Goal: Task Accomplishment & Management: Use online tool/utility

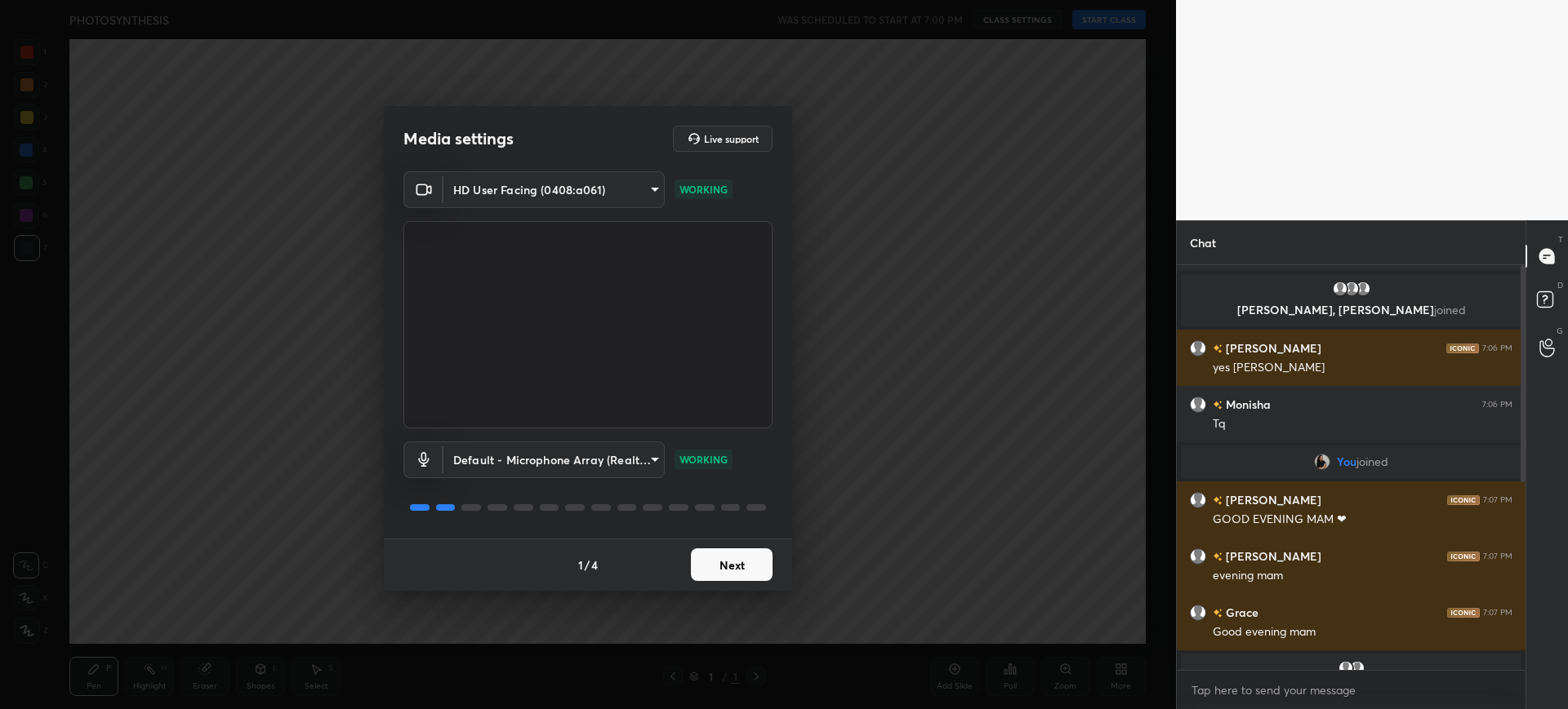
scroll to position [440, 344]
click at [770, 567] on button "Next" at bounding box center [731, 565] width 82 height 33
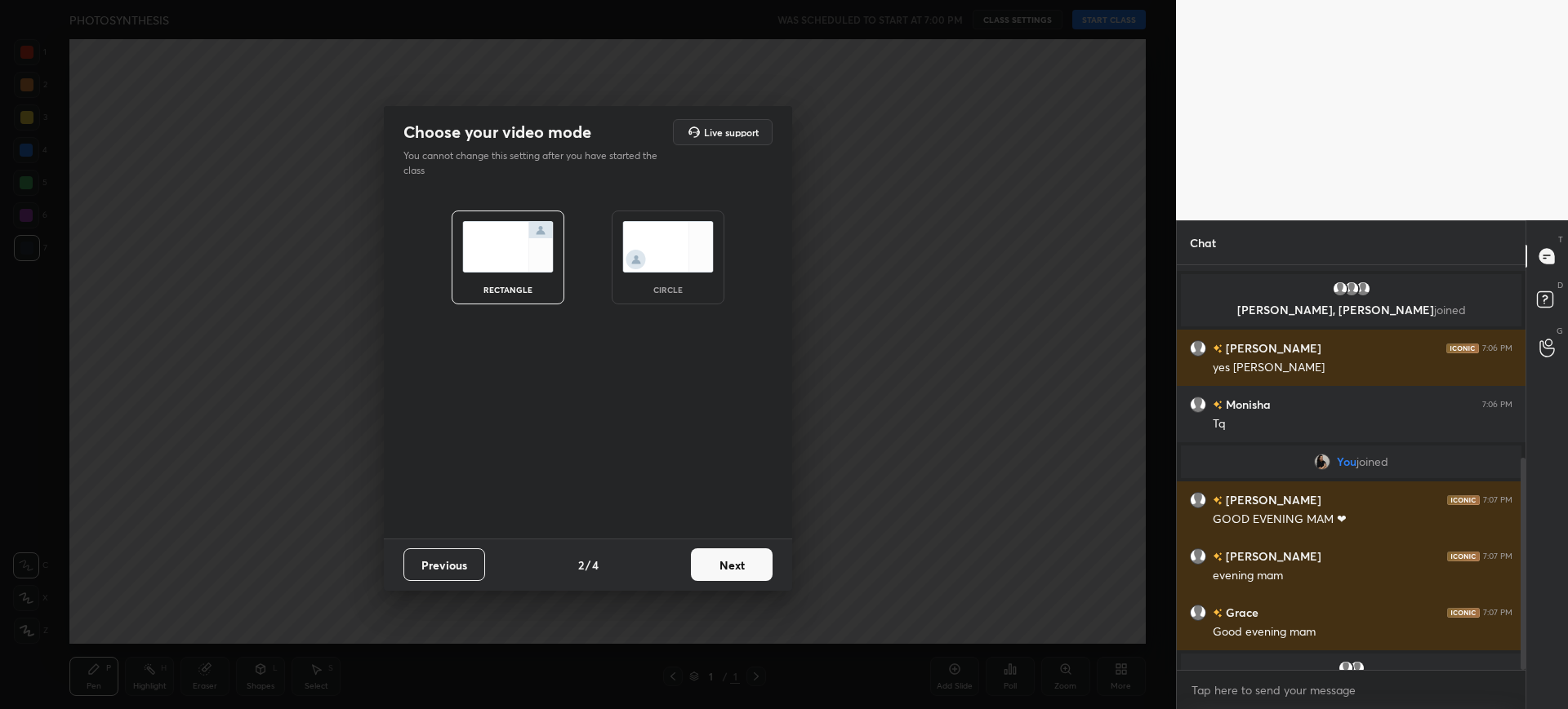
click at [709, 590] on div "Previous 2 / 4 Next" at bounding box center [588, 565] width 408 height 53
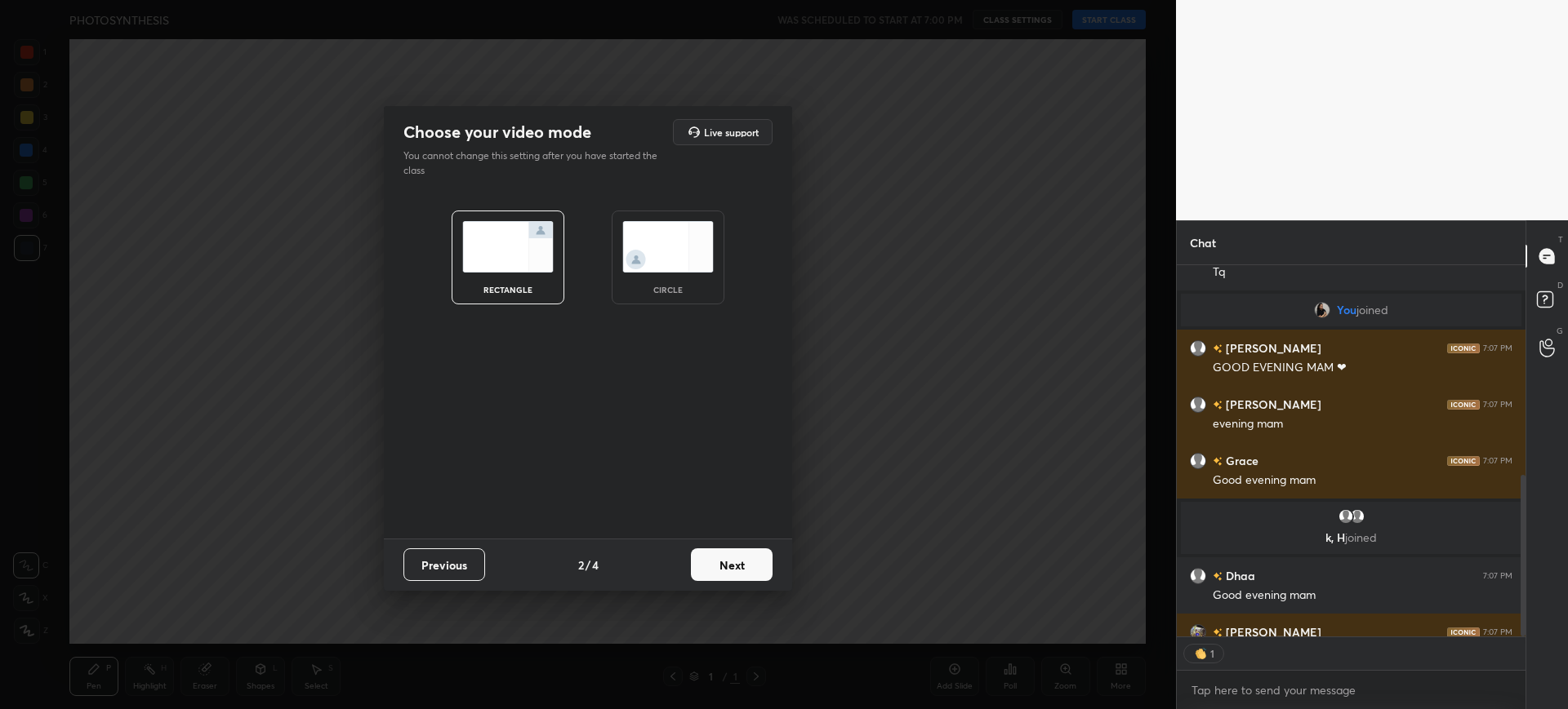
scroll to position [367, 344]
click at [739, 558] on button "Next" at bounding box center [731, 565] width 82 height 33
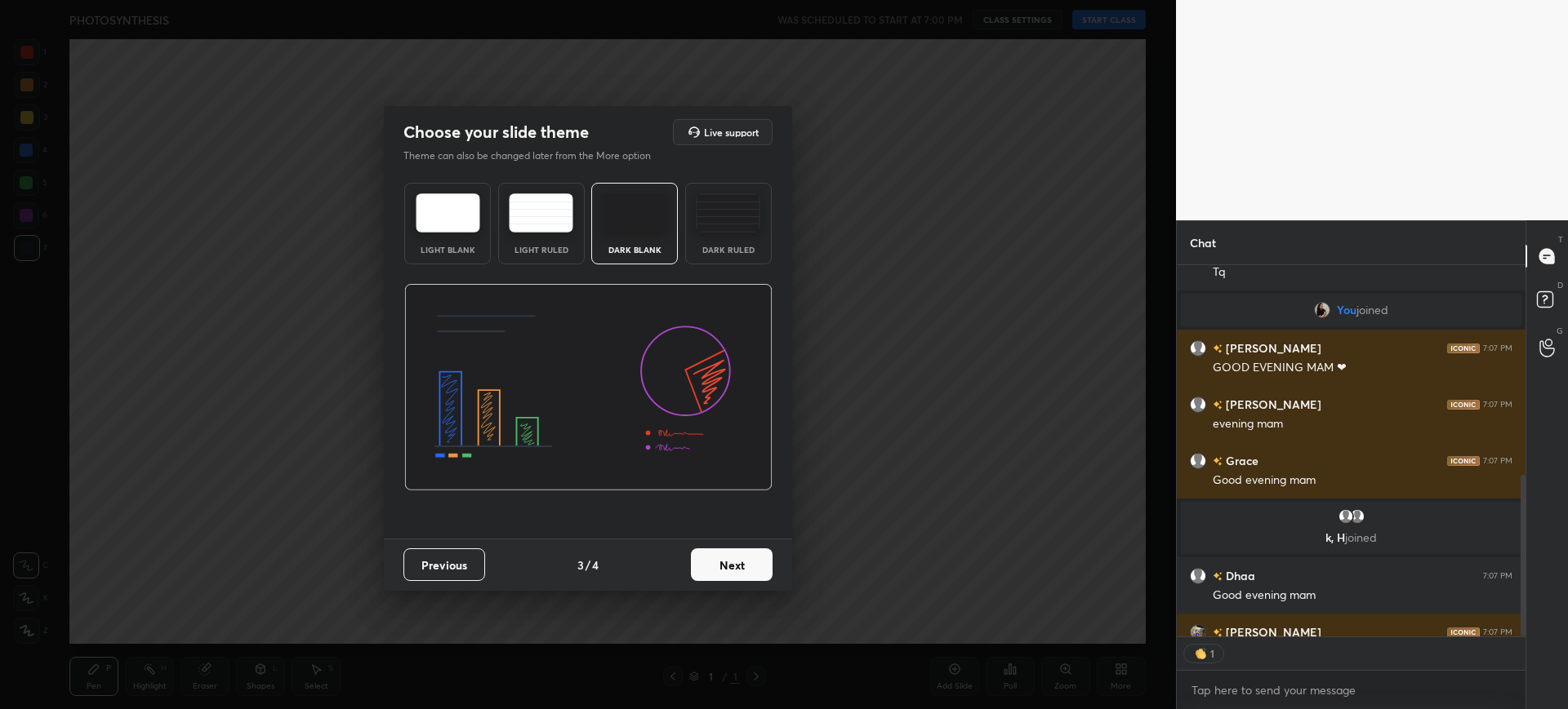
click at [742, 573] on button "Next" at bounding box center [731, 565] width 82 height 33
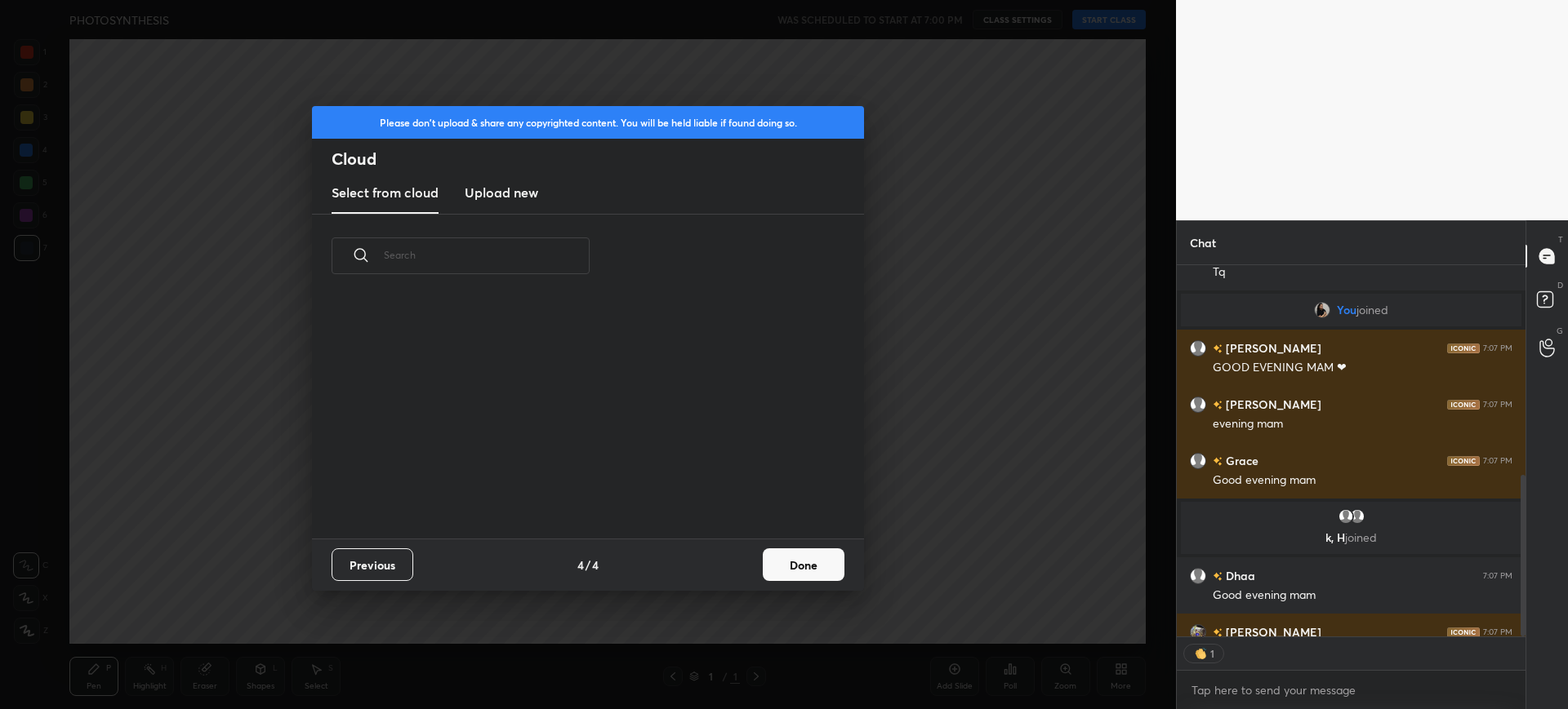
scroll to position [617, 0]
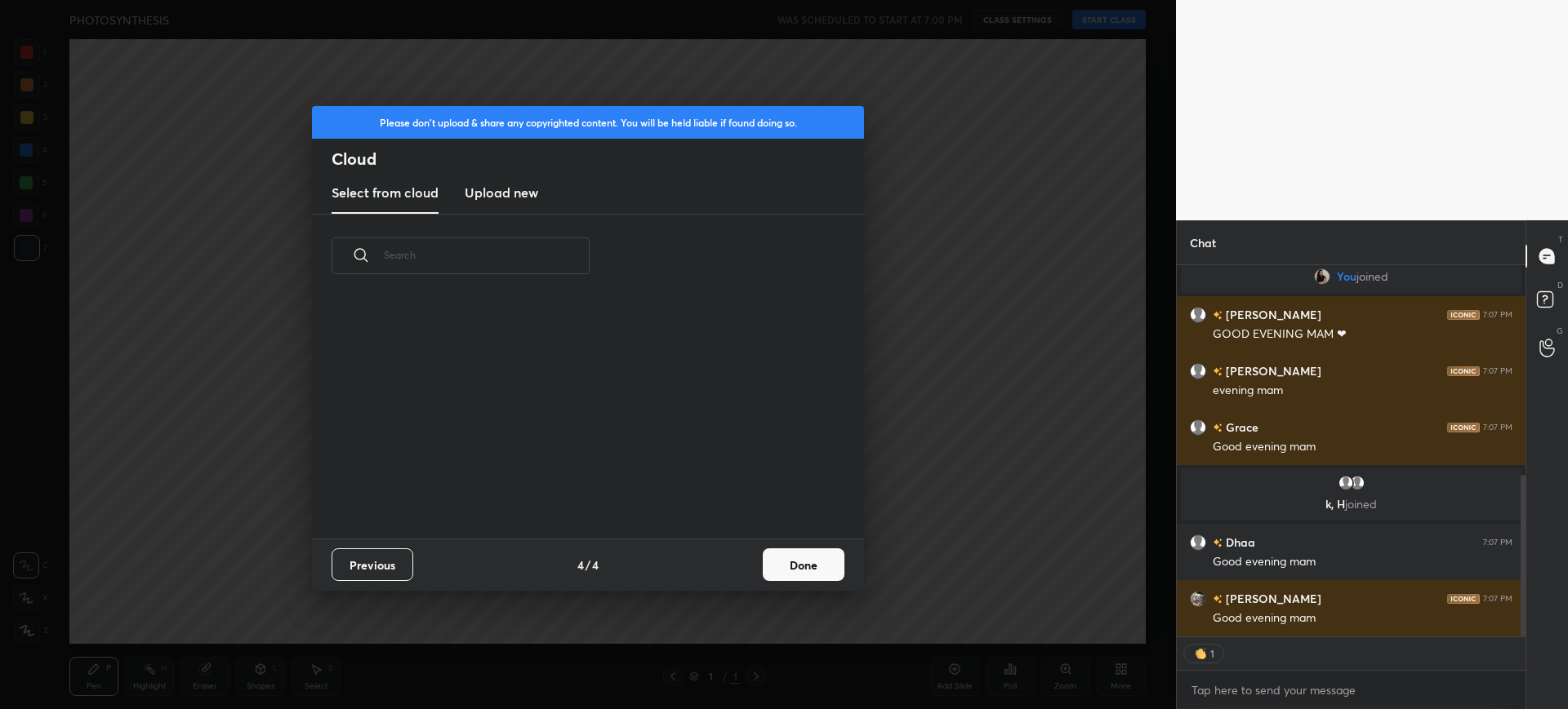
click at [507, 184] on h3 "Upload new" at bounding box center [501, 193] width 74 height 20
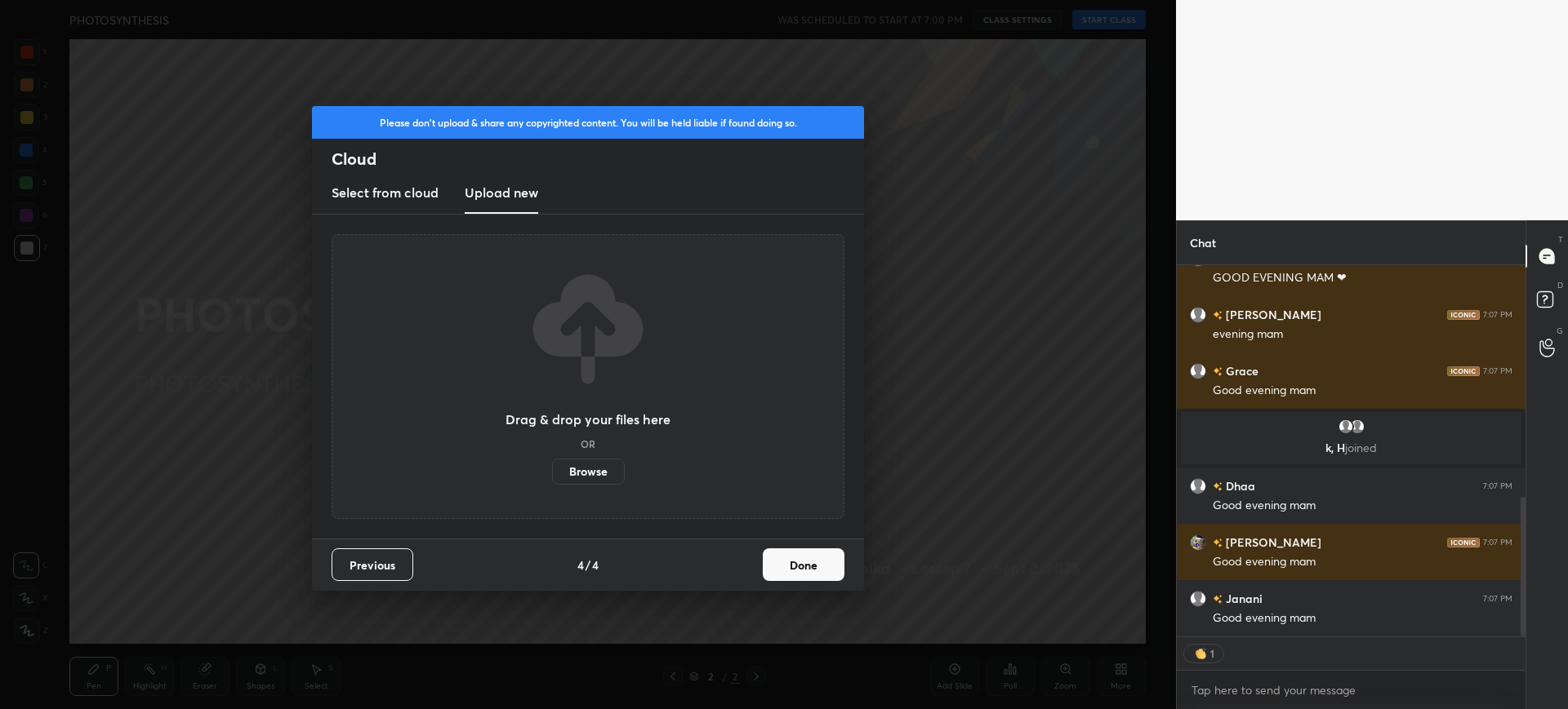
click at [590, 460] on label "Browse" at bounding box center [588, 471] width 73 height 26
click at [552, 460] on input "Browse" at bounding box center [552, 471] width 0 height 26
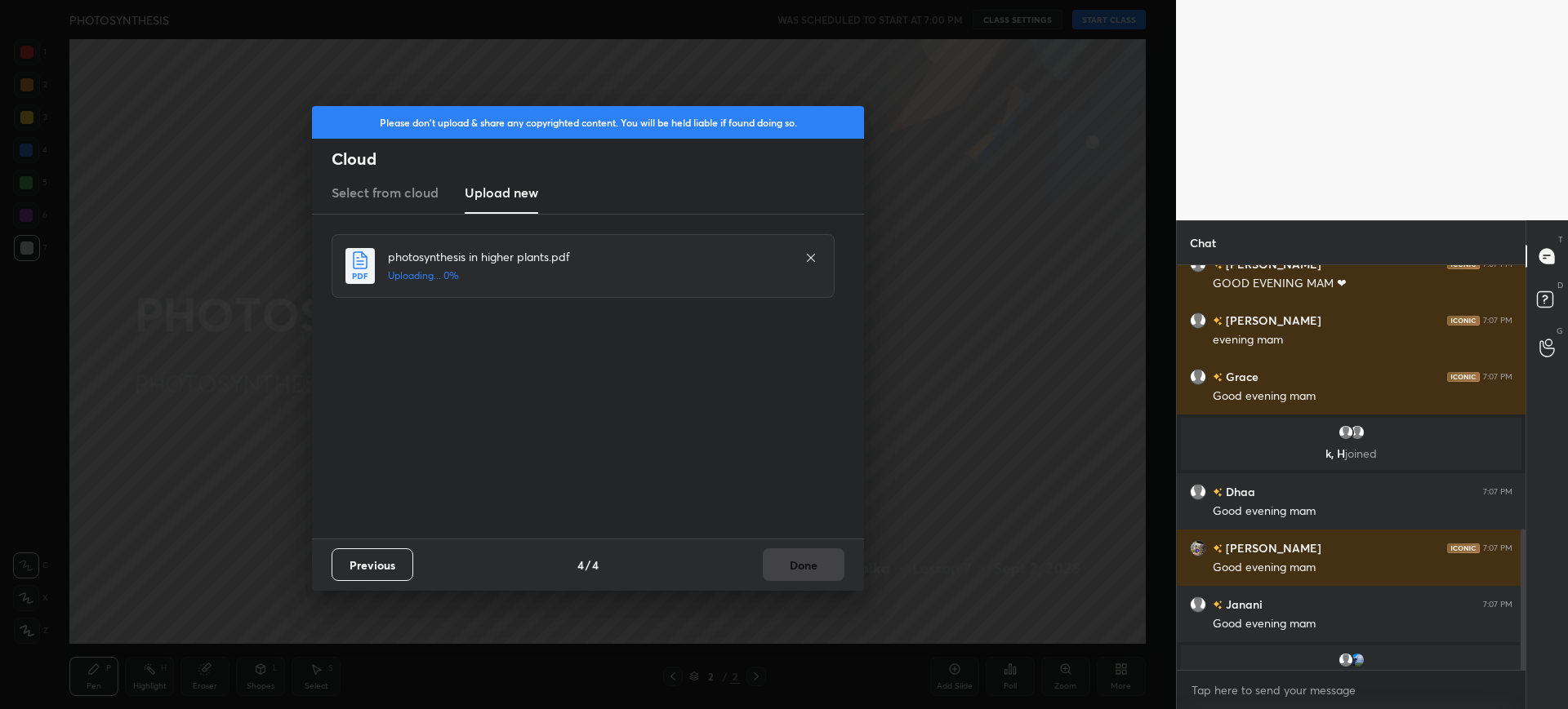
scroll to position [758, 0]
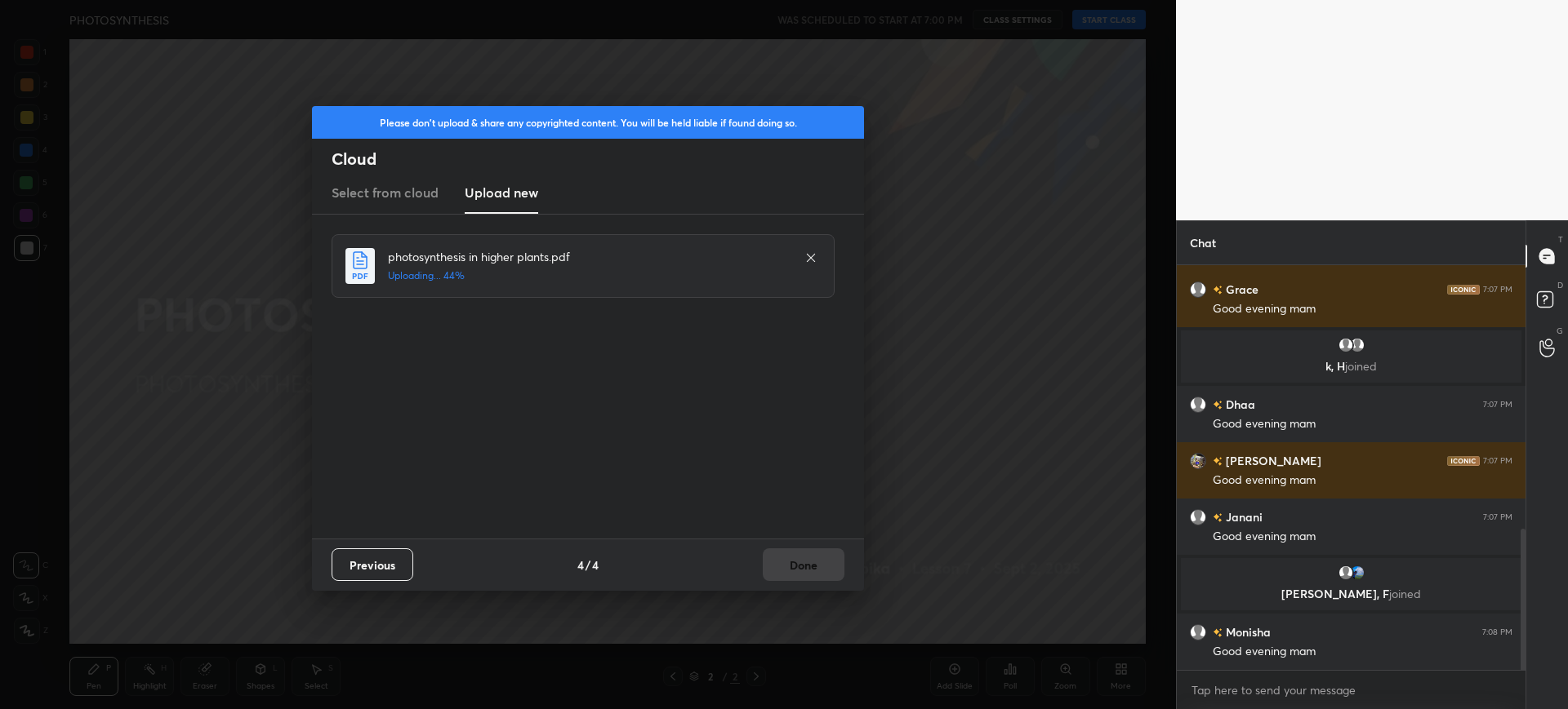
click at [813, 568] on div "Previous 4 / 4 Done" at bounding box center [588, 565] width 552 height 53
click at [813, 568] on button "Done" at bounding box center [804, 565] width 82 height 33
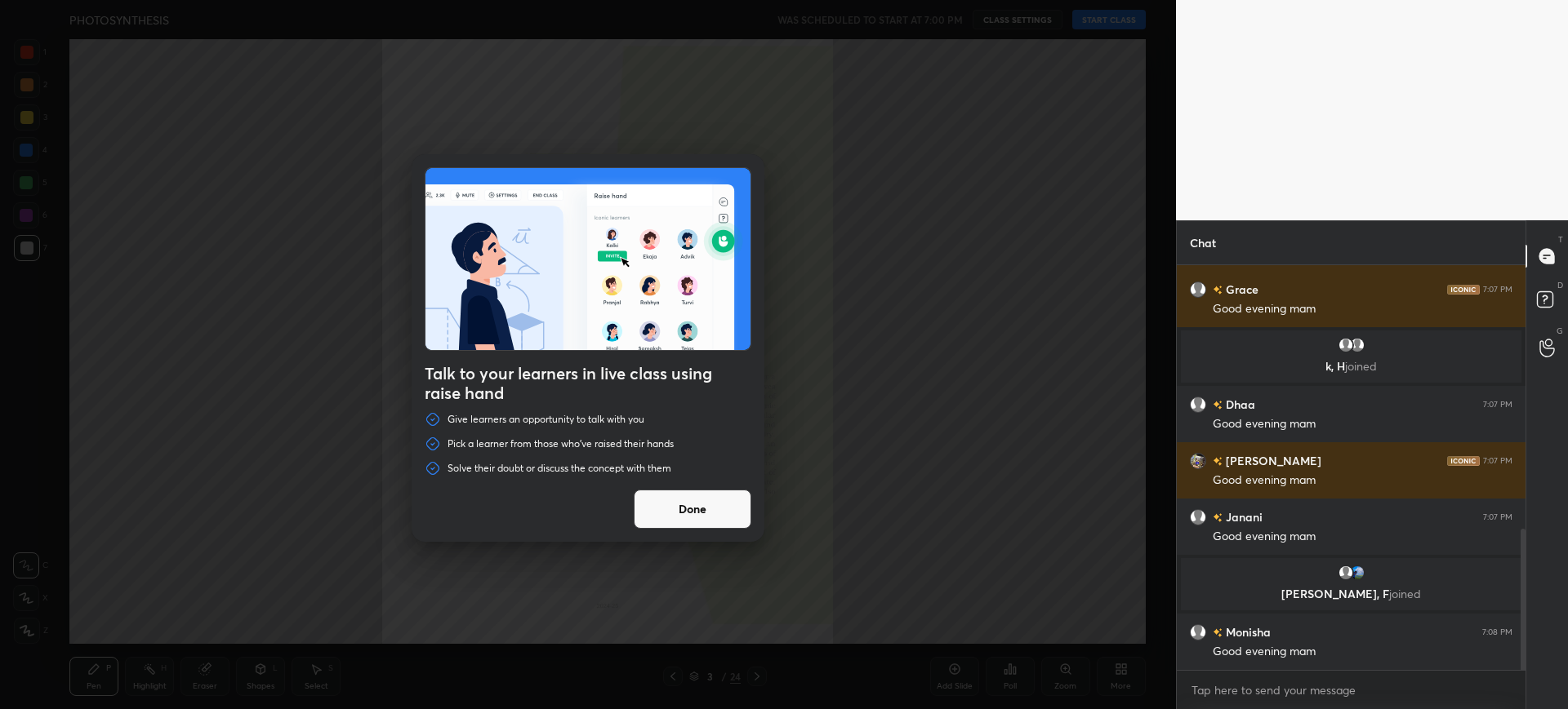
click at [734, 518] on button "Done" at bounding box center [692, 508] width 117 height 39
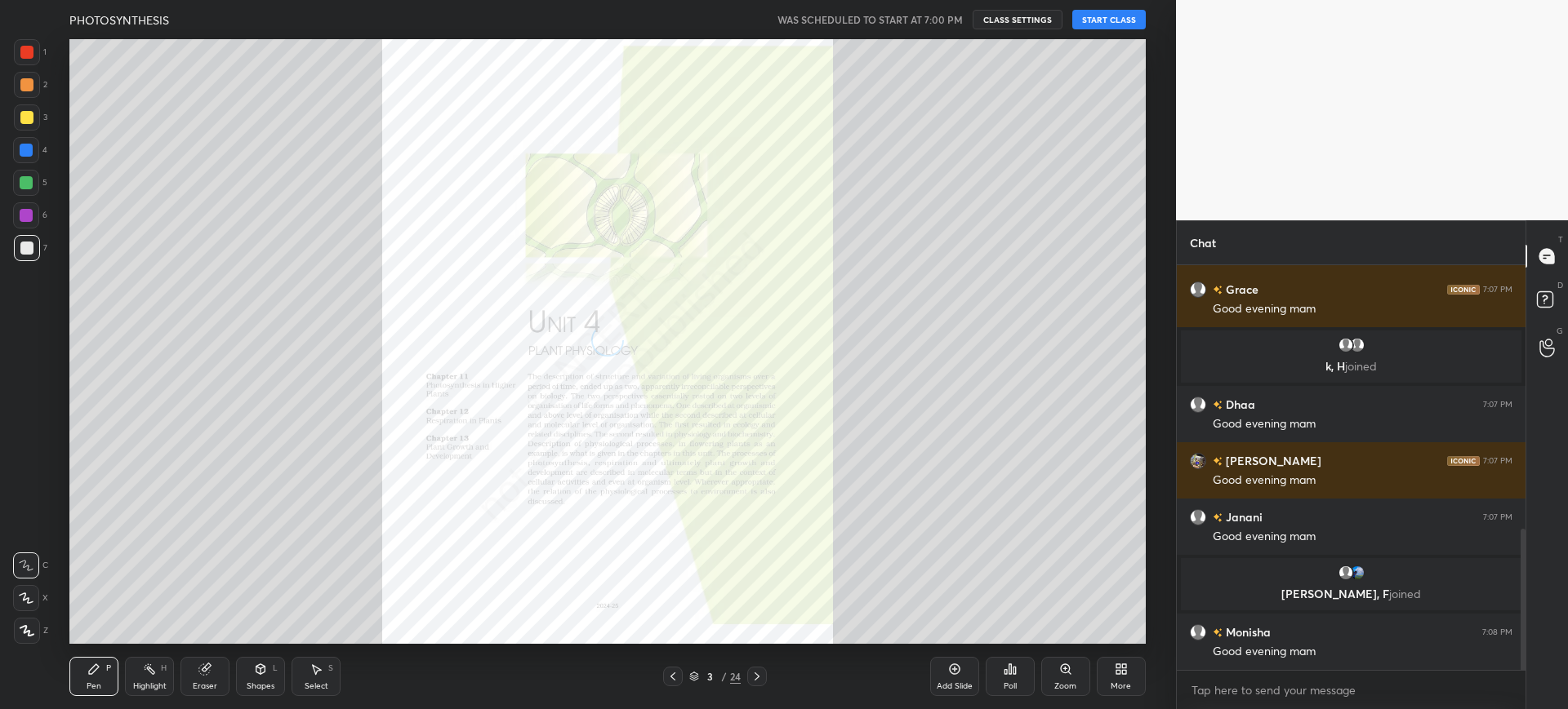
scroll to position [813, 0]
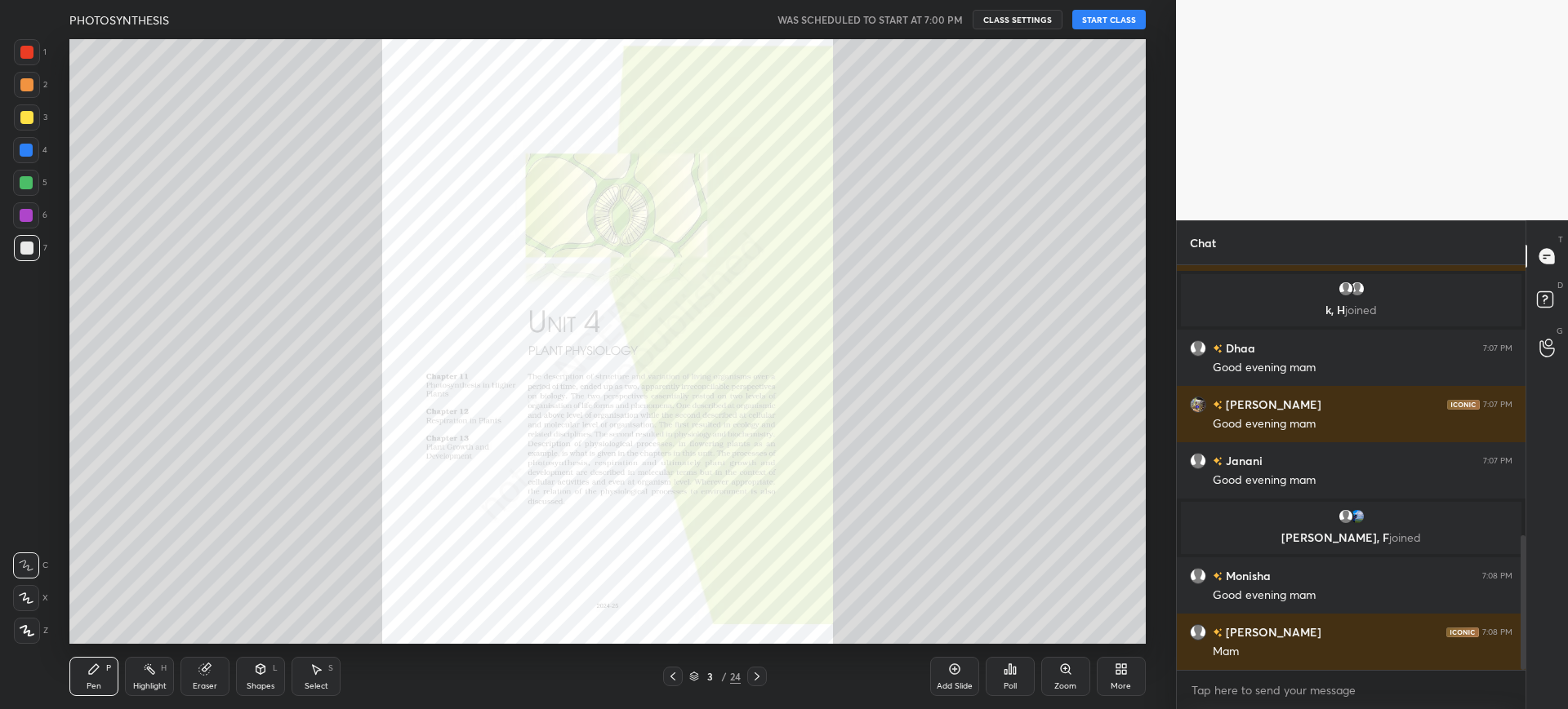
click at [1113, 22] on button "START CLASS" at bounding box center [1109, 20] width 74 height 20
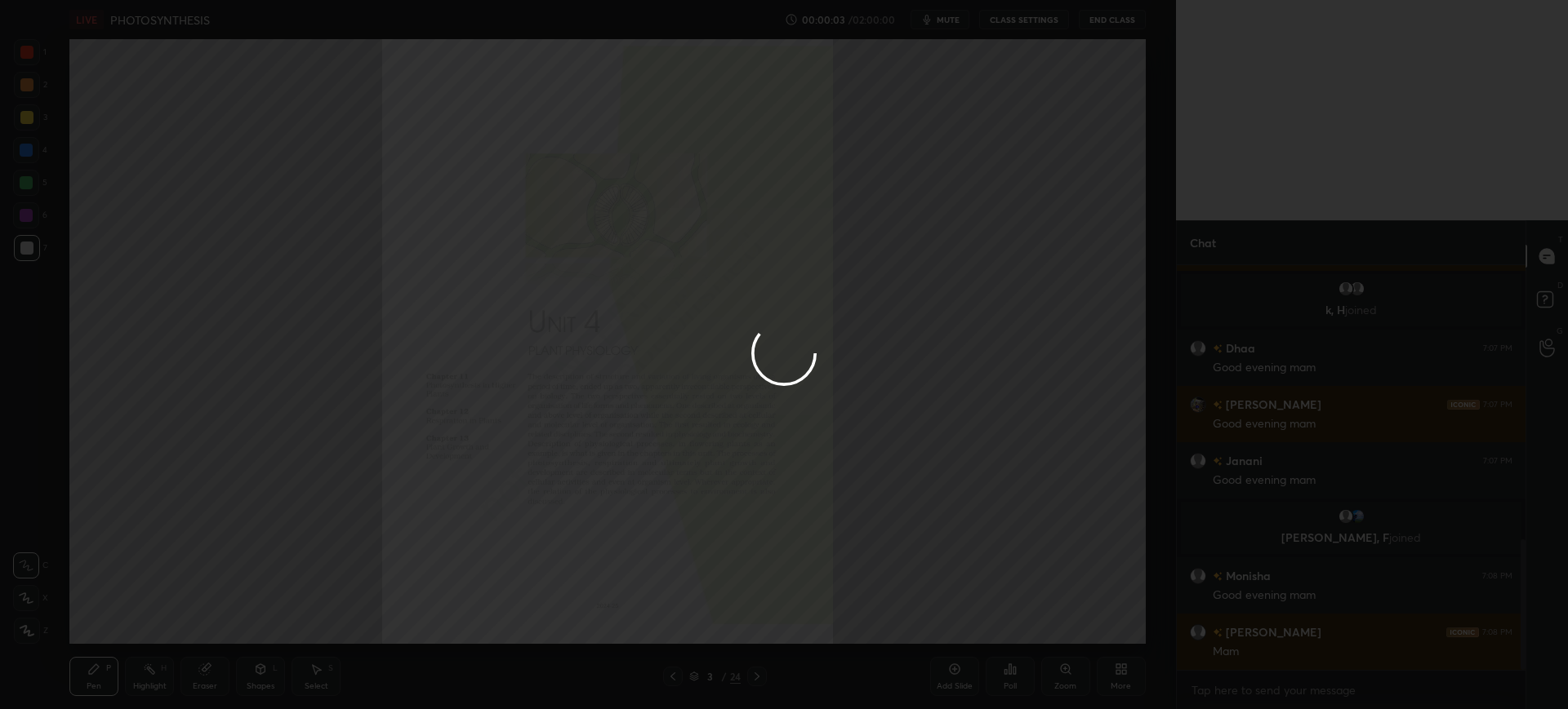
scroll to position [853, 0]
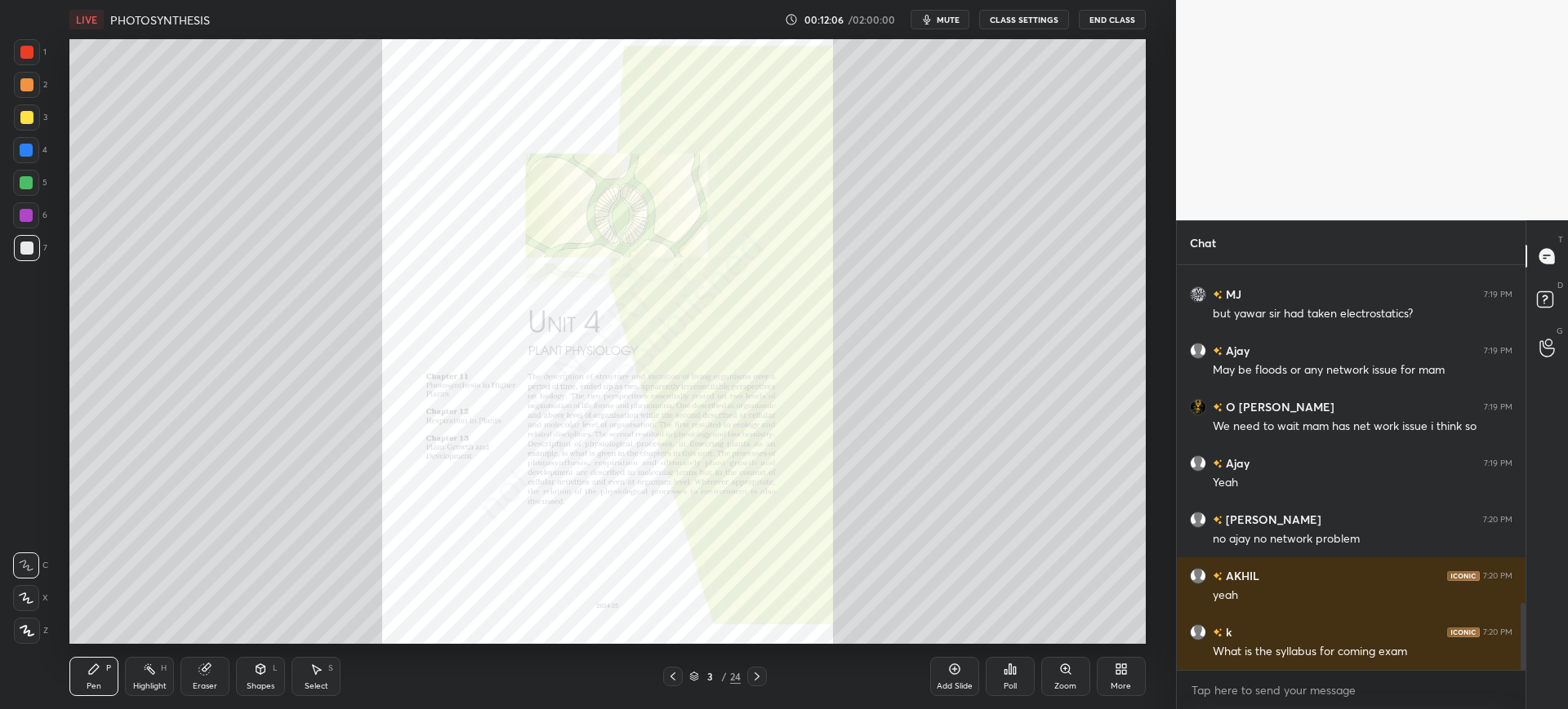
scroll to position [81008, 80546]
click at [23, 72] on div at bounding box center [27, 85] width 26 height 26
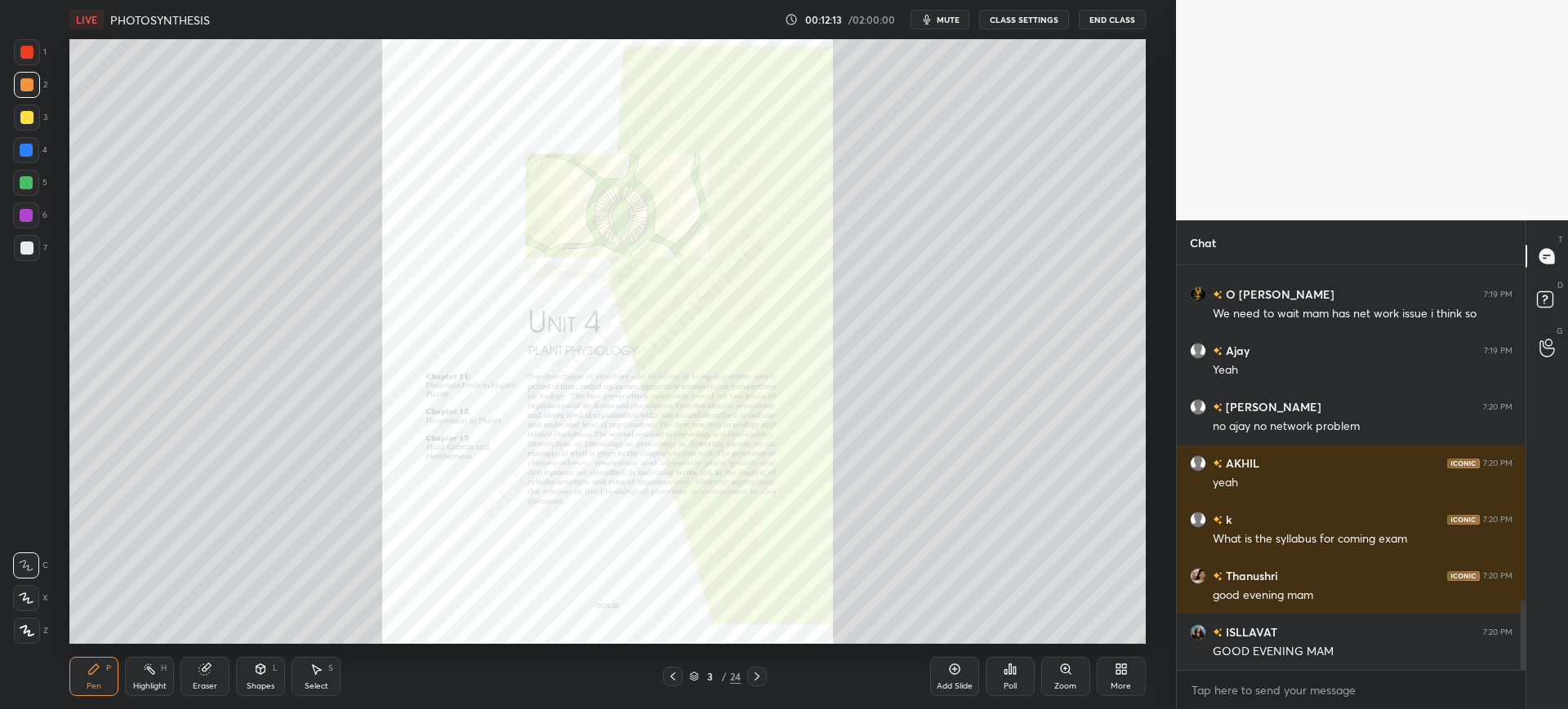
scroll to position [2128, 0]
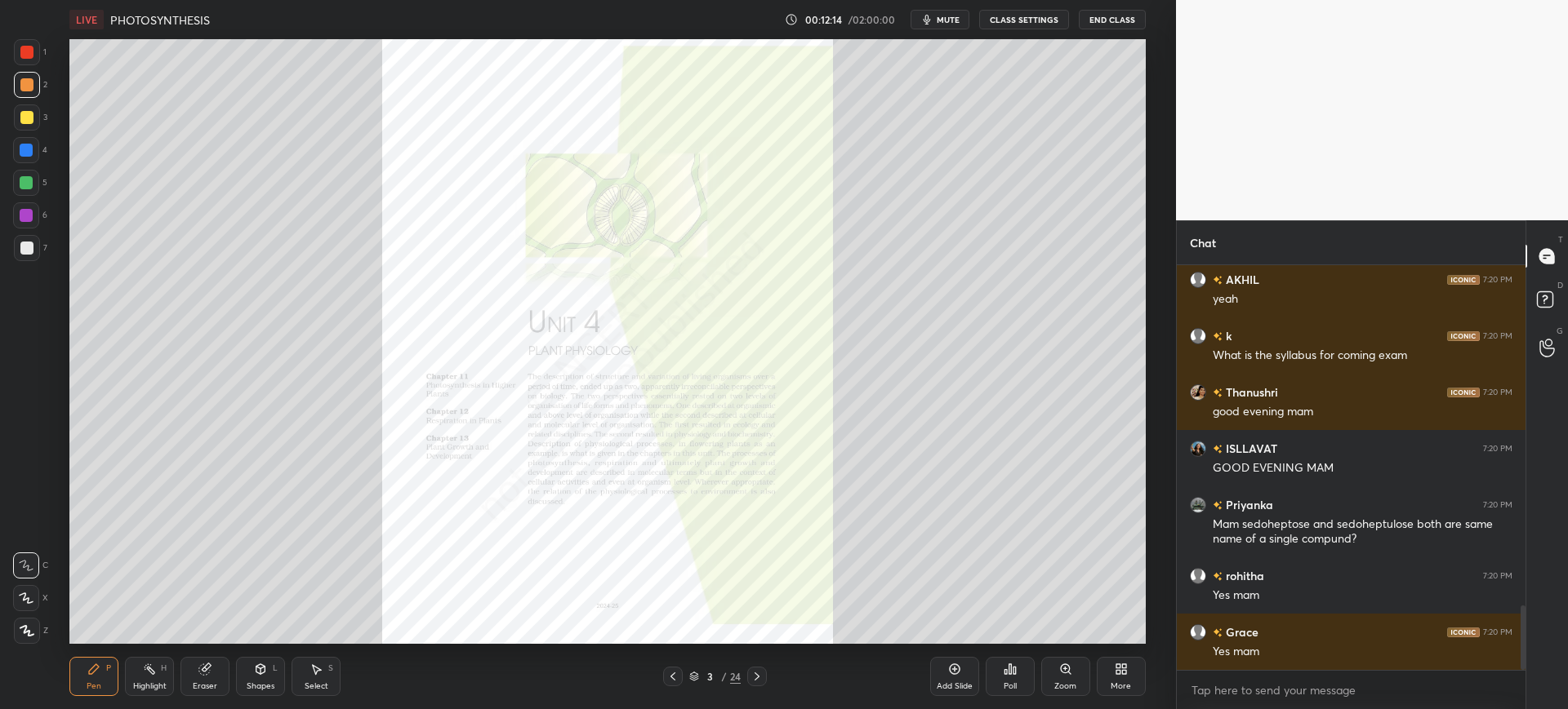
click at [713, 668] on div "3 / 24" at bounding box center [714, 677] width 103 height 20
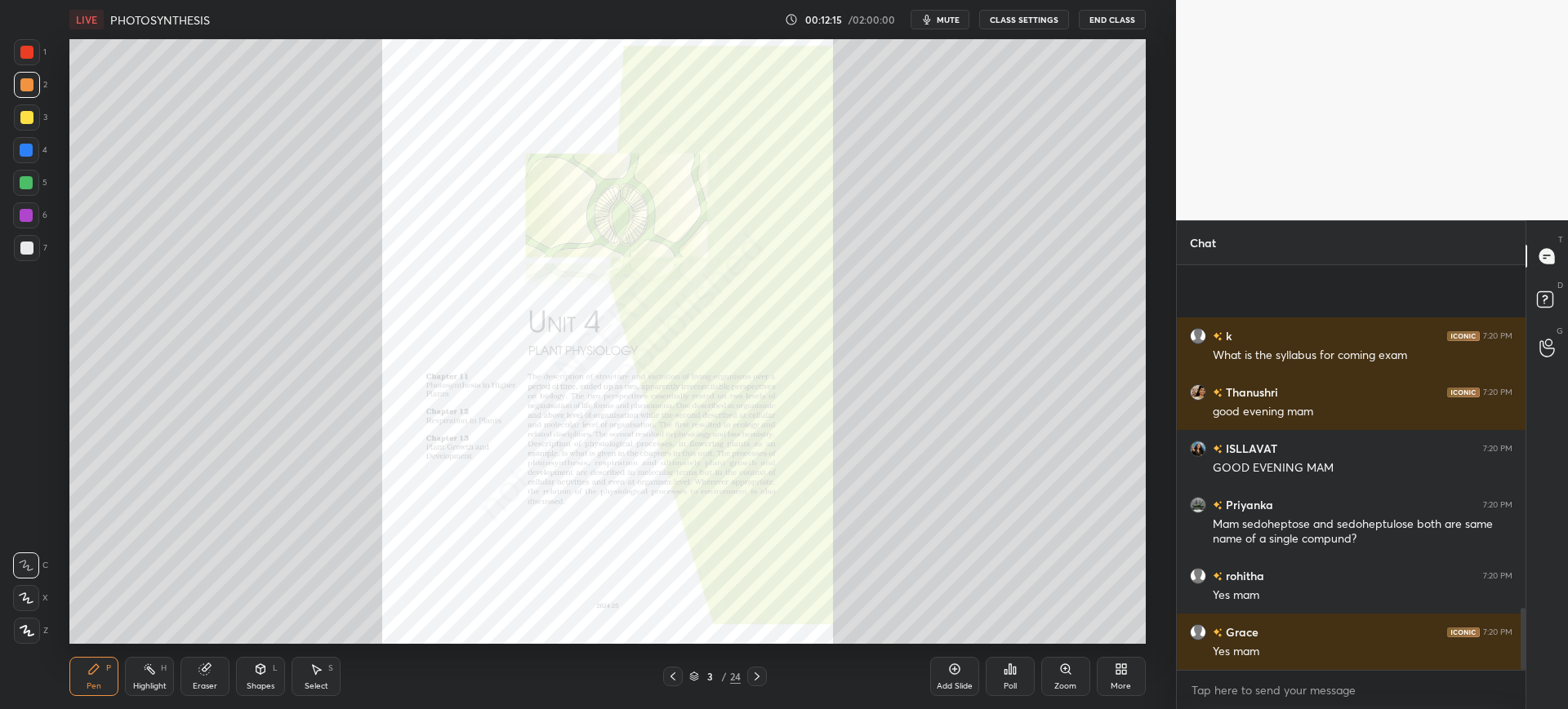
scroll to position [2240, 0]
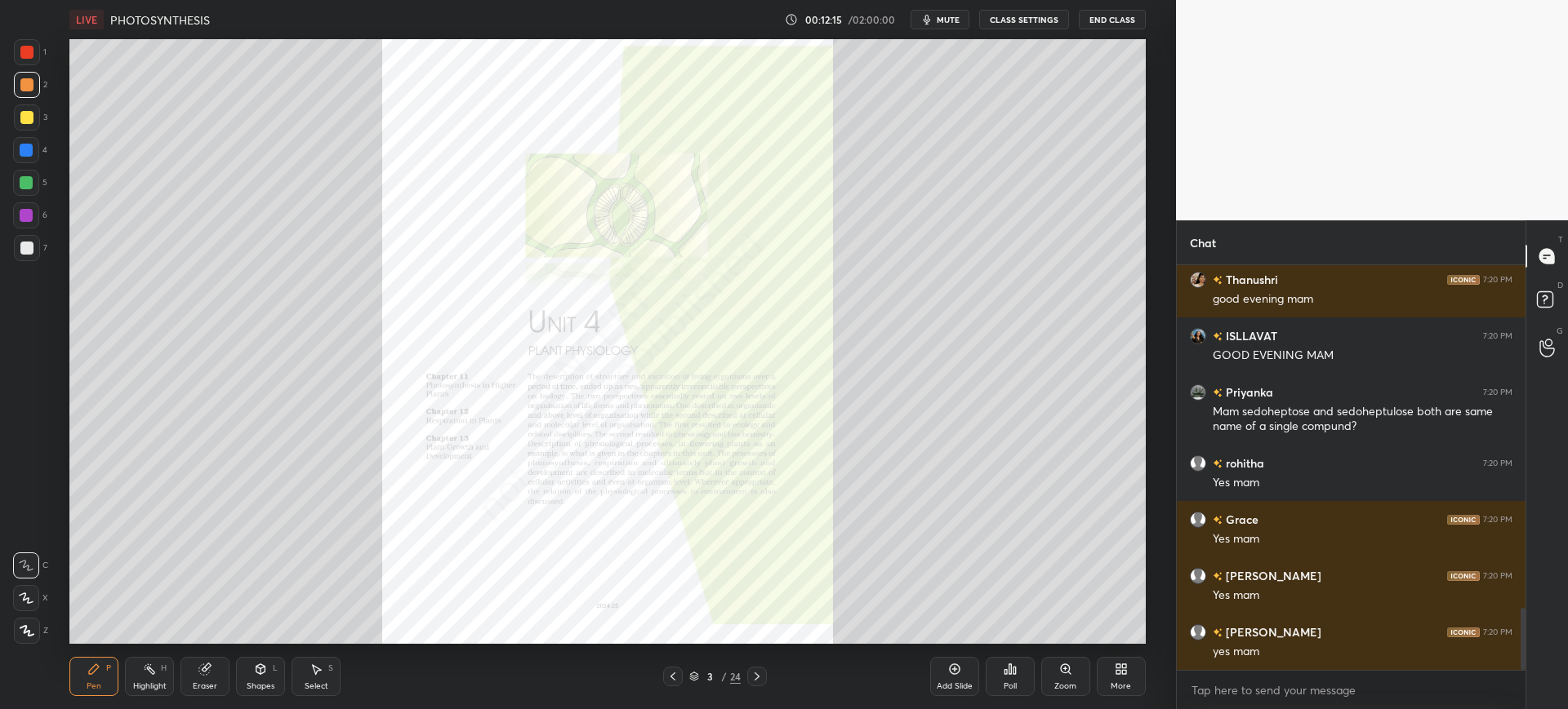
click at [756, 676] on icon at bounding box center [756, 676] width 13 height 13
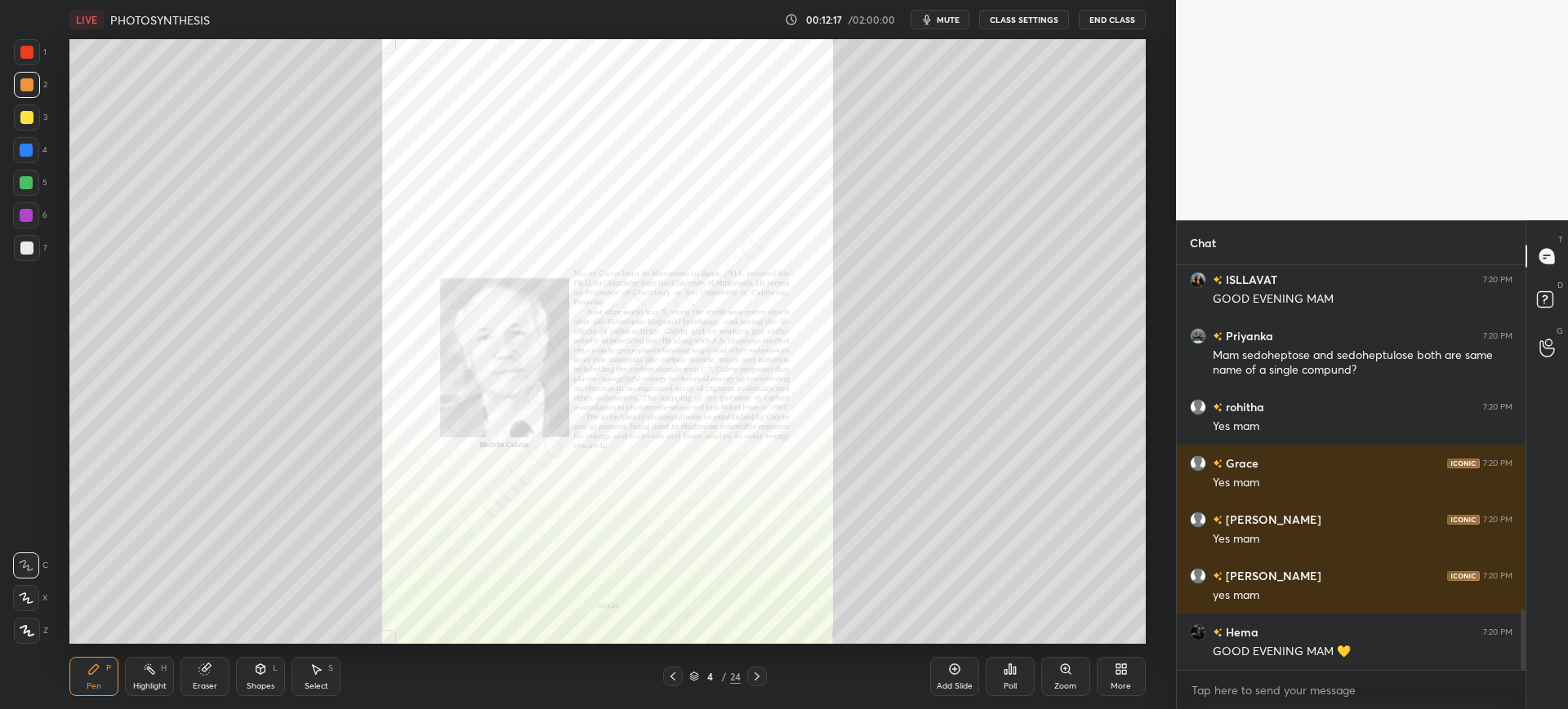
click at [765, 682] on div at bounding box center [757, 677] width 20 height 20
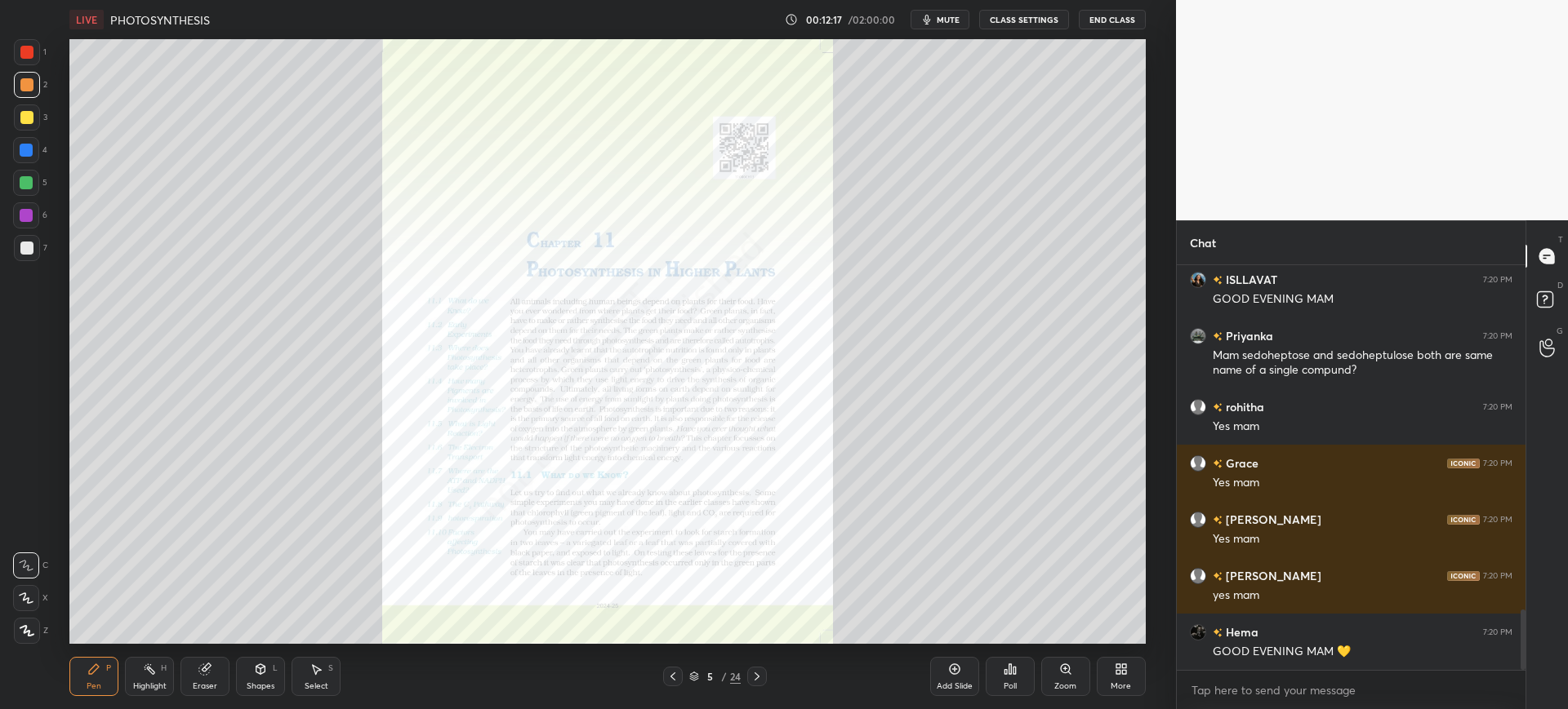
scroll to position [2353, 0]
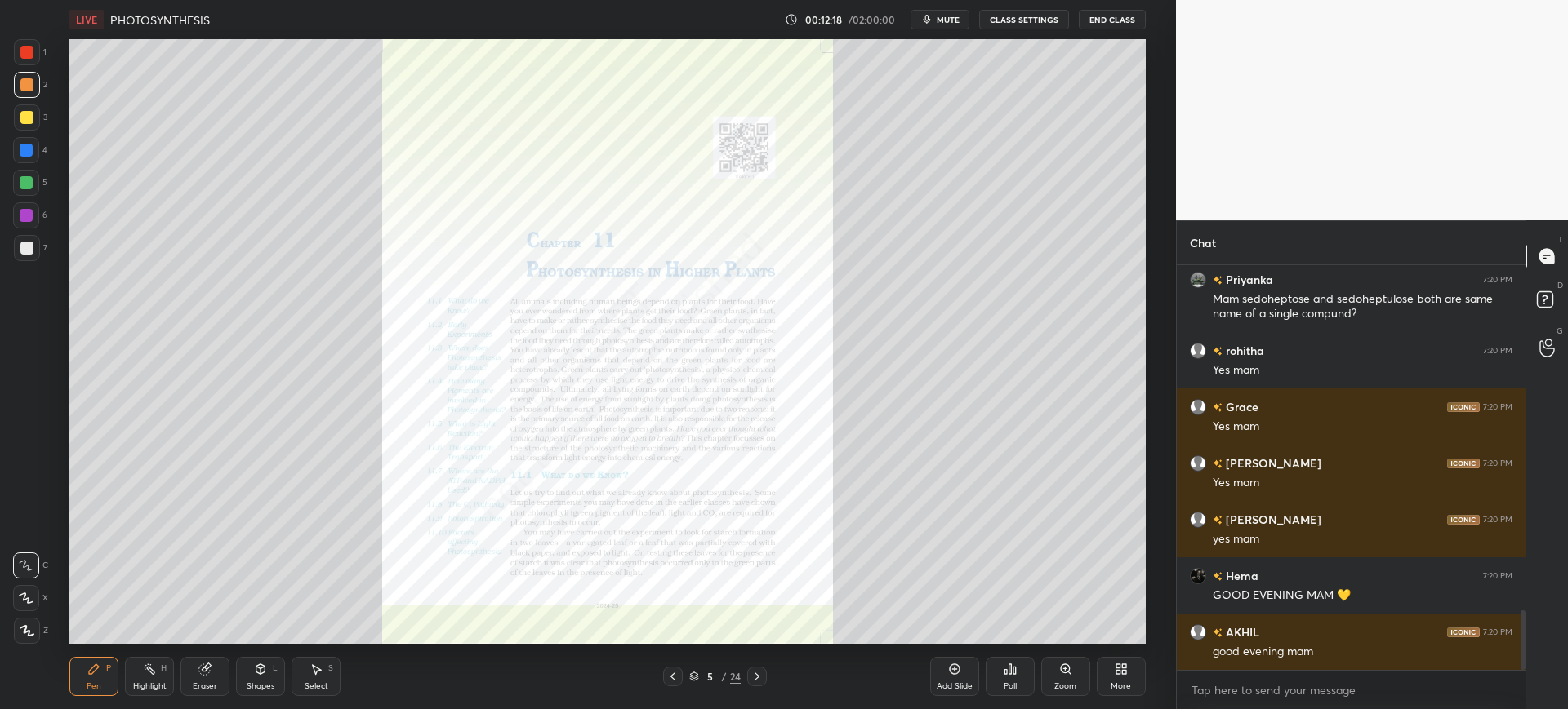
click at [1059, 694] on div "Zoom" at bounding box center [1065, 676] width 49 height 39
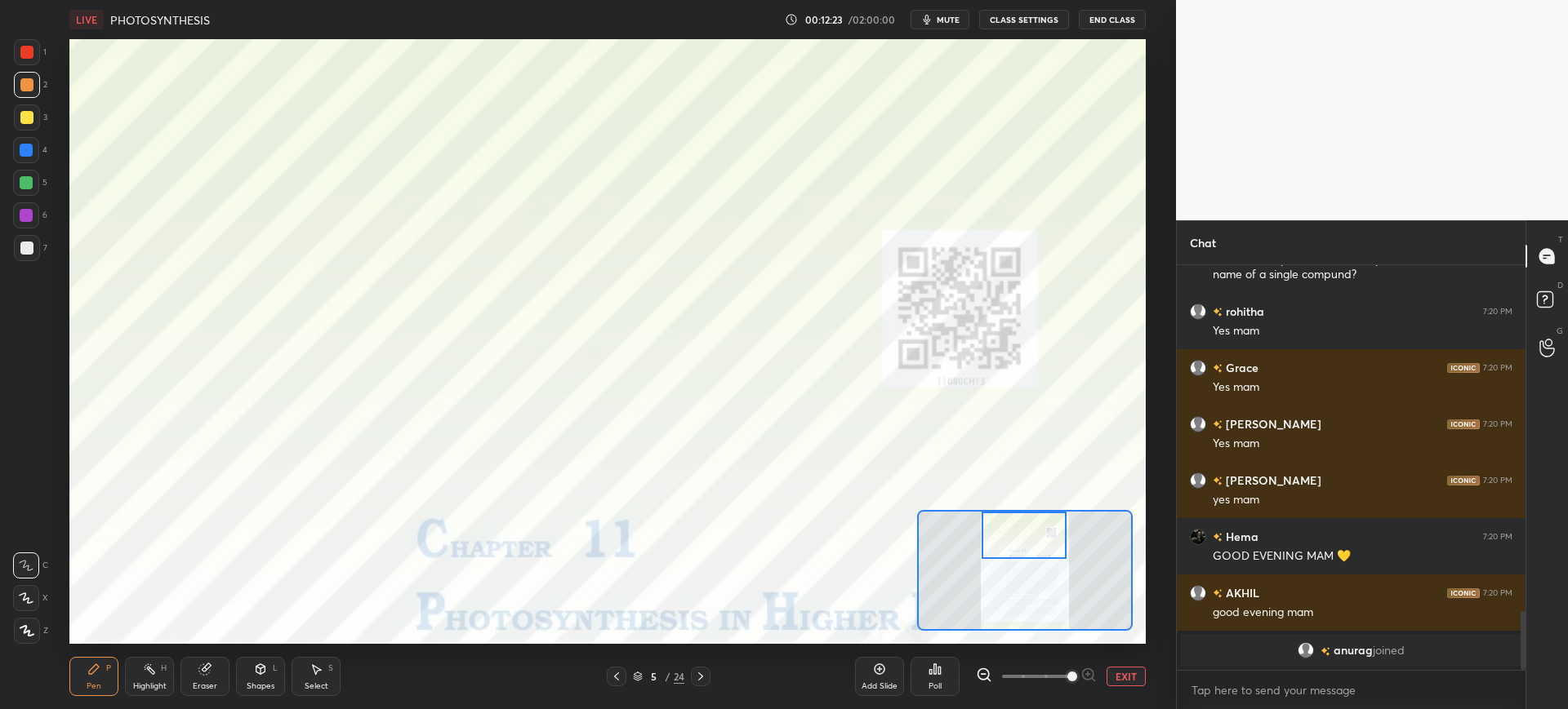
scroll to position [2310, 0]
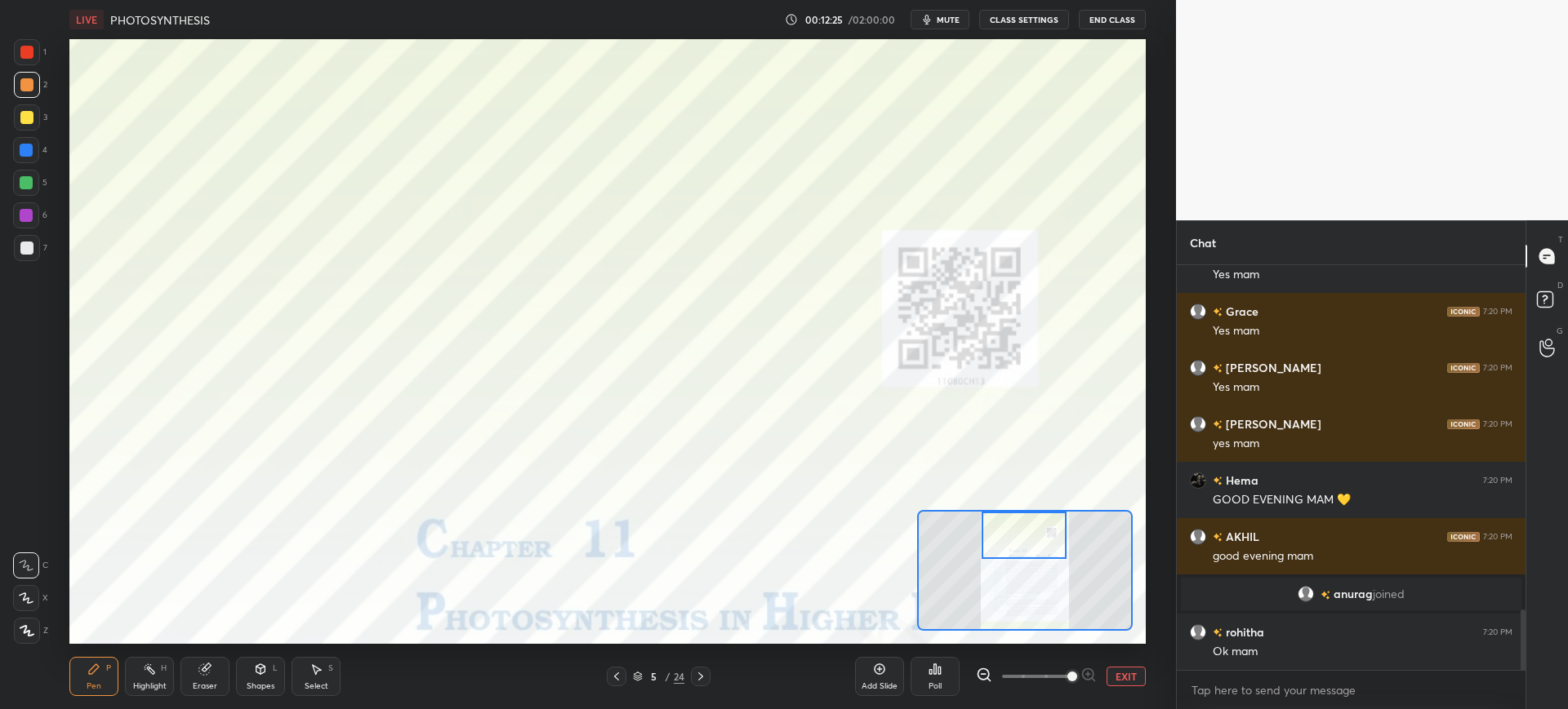
click at [34, 176] on div at bounding box center [26, 183] width 26 height 26
click at [21, 153] on div at bounding box center [26, 149] width 13 height 13
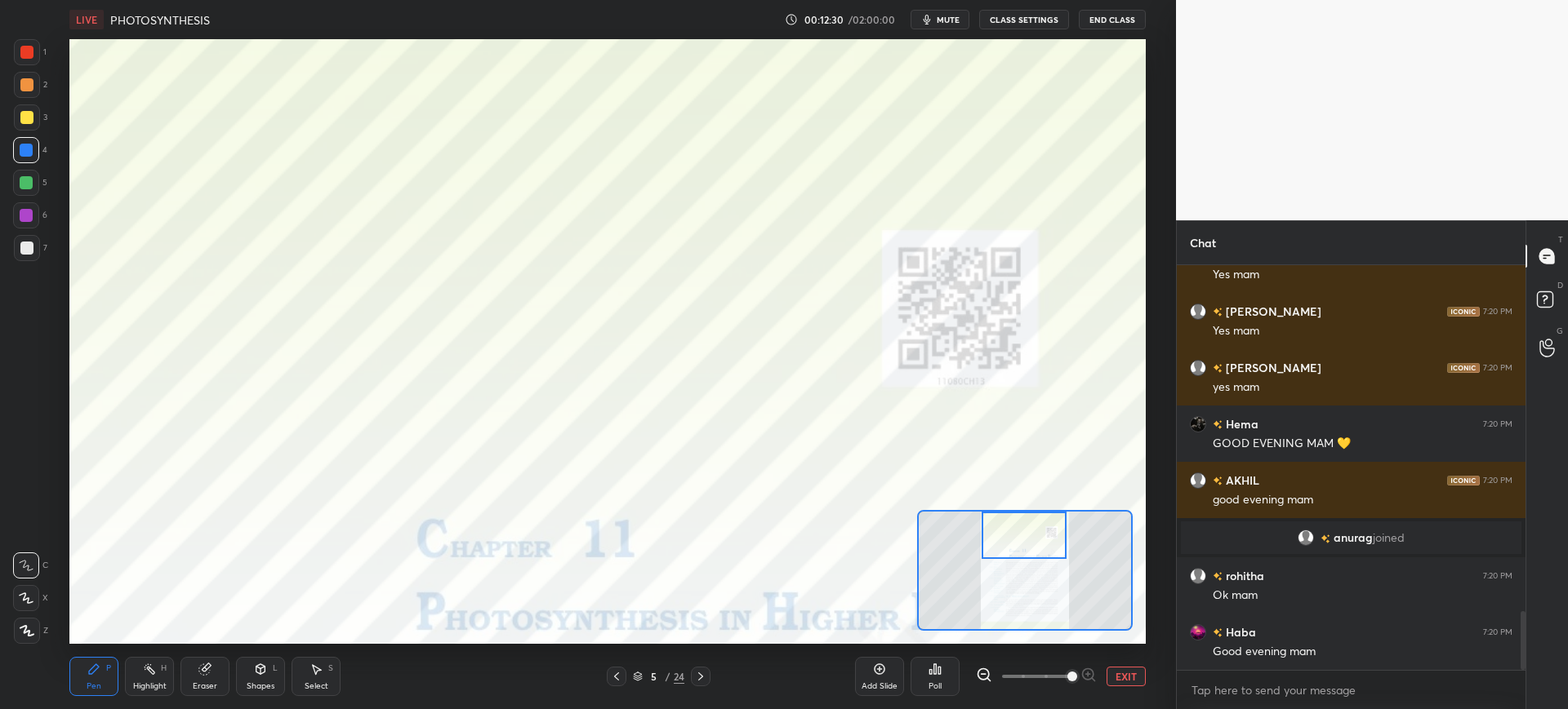
scroll to position [367, 344]
click at [882, 669] on icon at bounding box center [879, 668] width 13 height 13
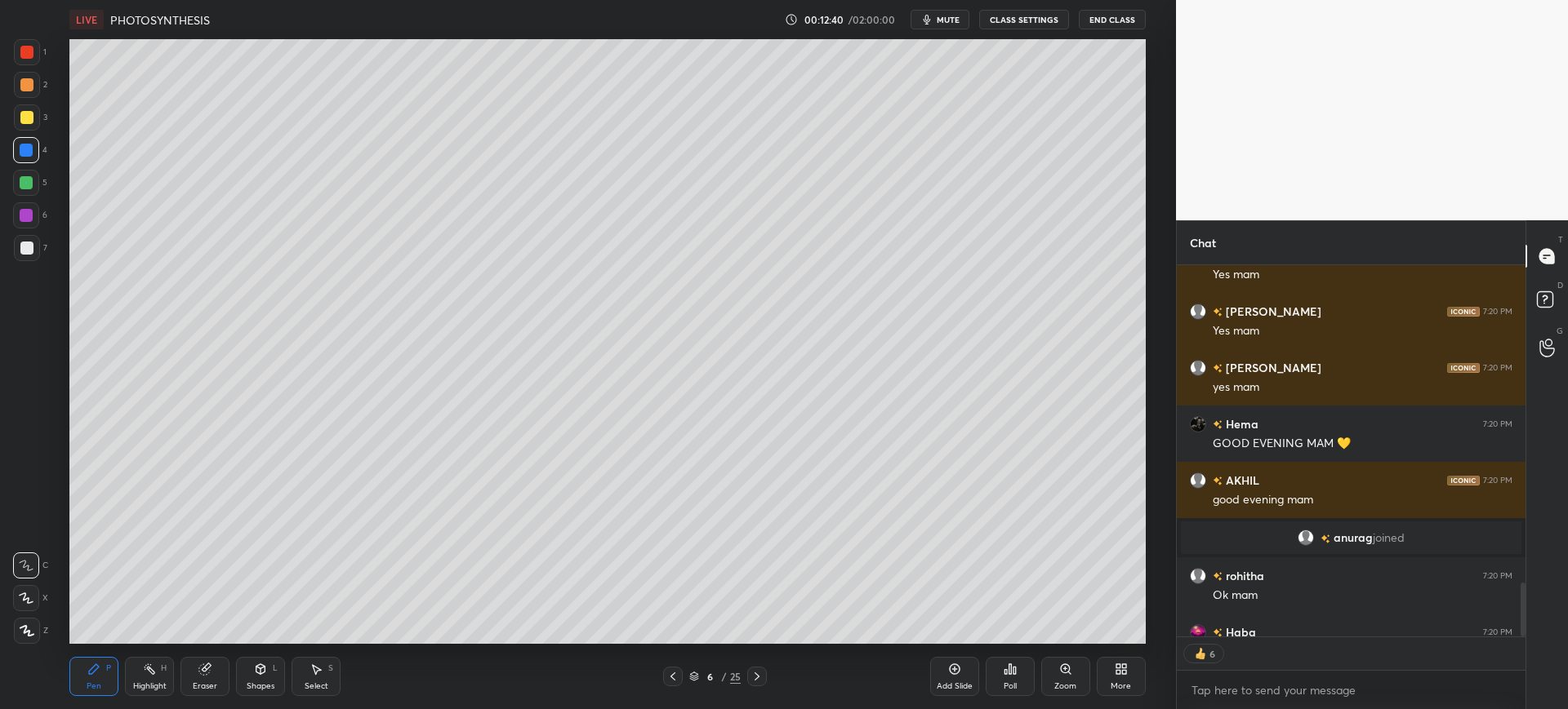
scroll to position [2456, 0]
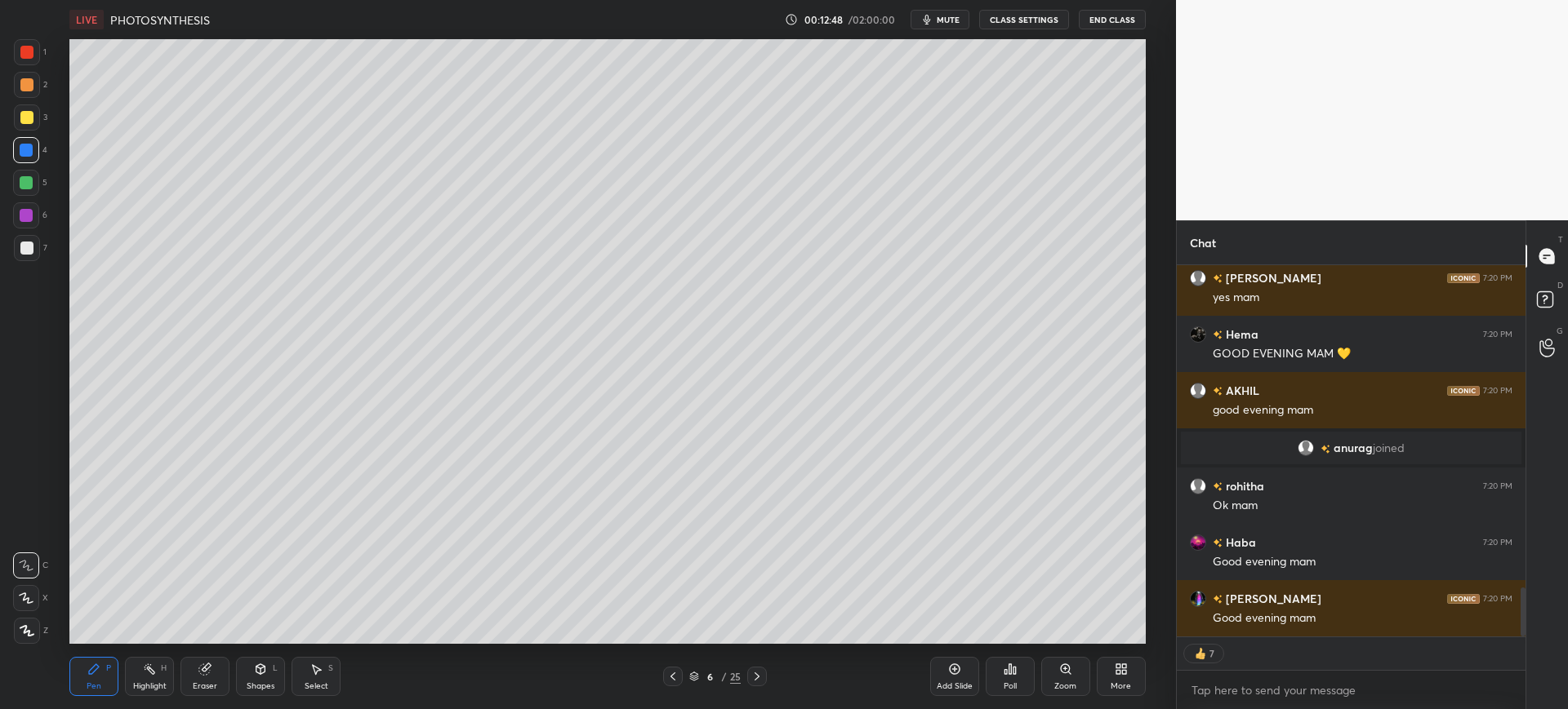
click at [27, 252] on div at bounding box center [27, 248] width 13 height 13
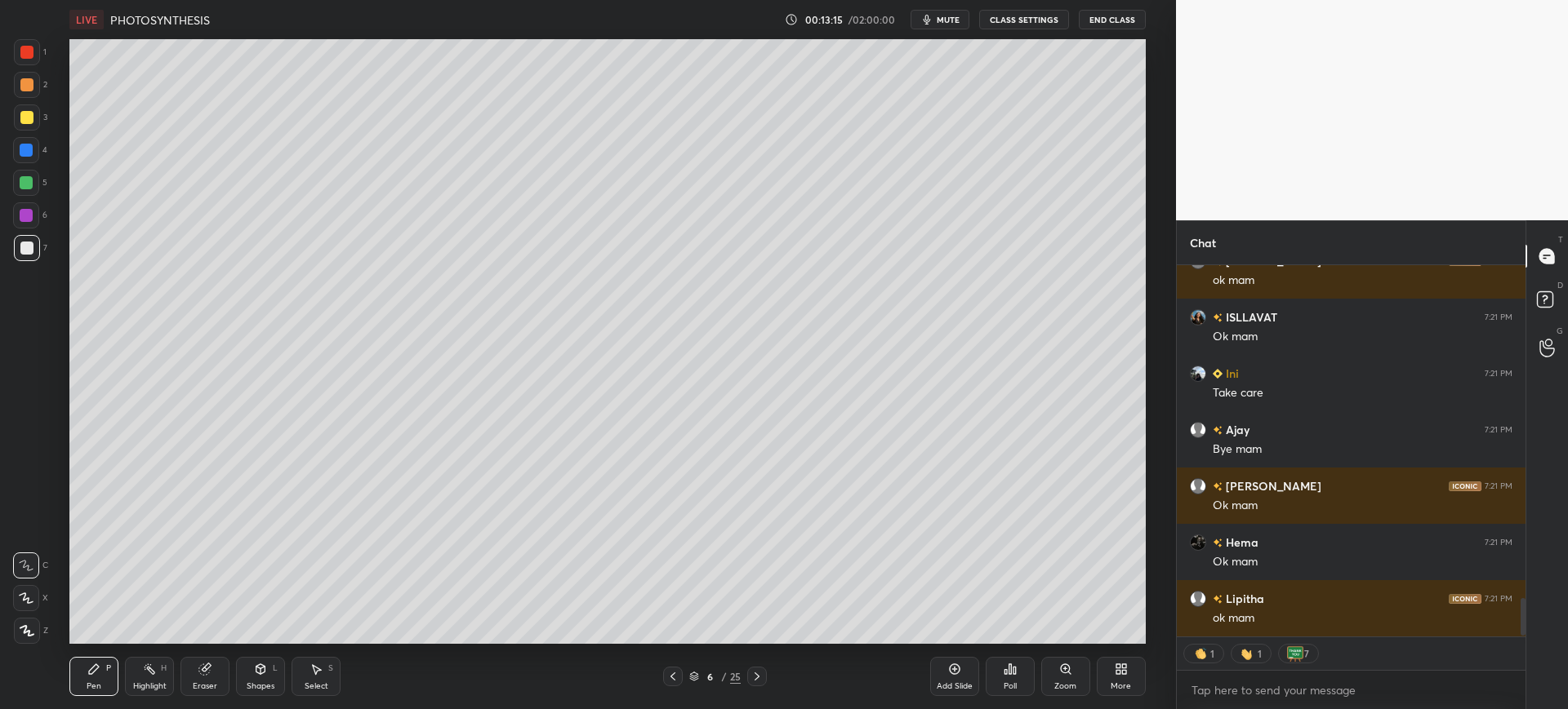
scroll to position [3301, 0]
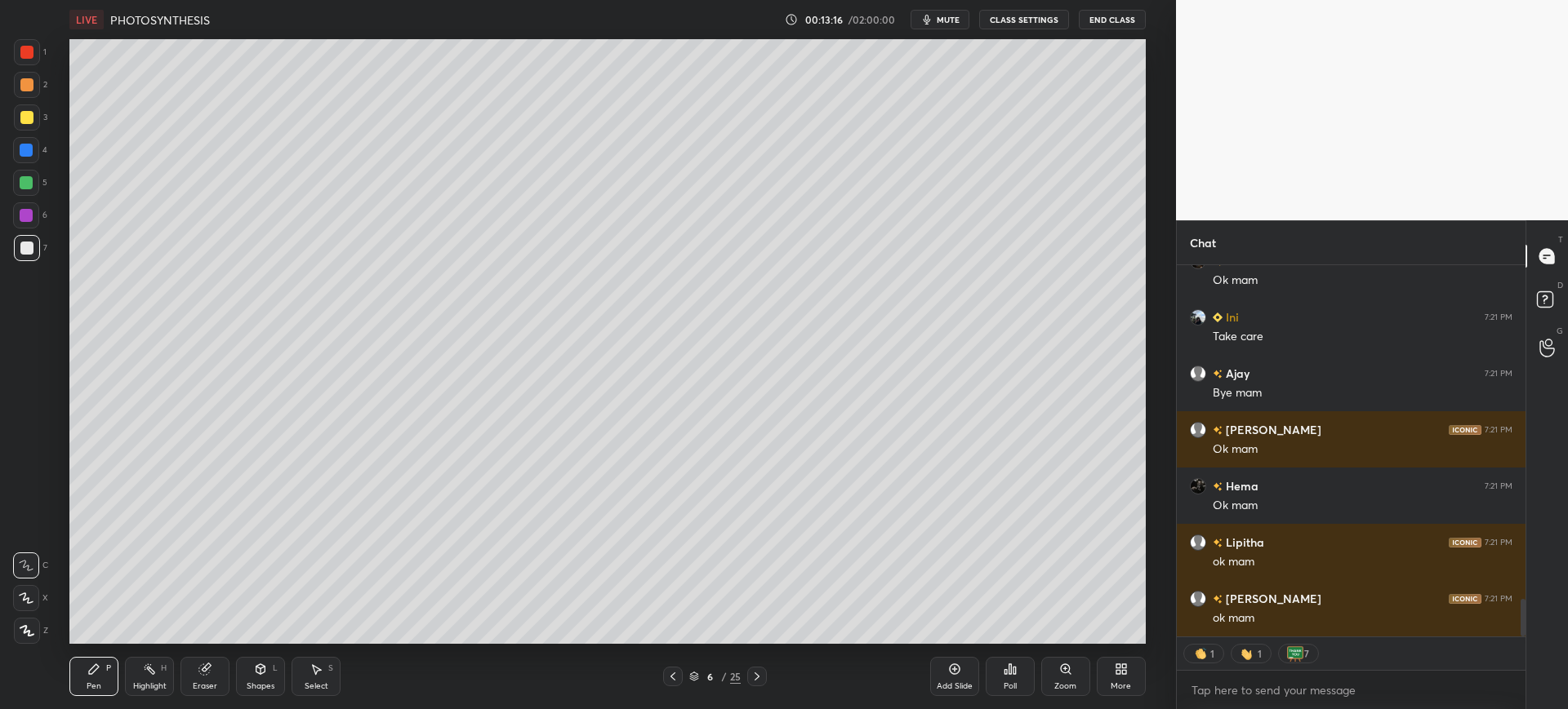
click at [1131, 7] on div "LIVE PHOTOSYNTHESIS 00:13:16 / 02:00:00 mute CLASS SETTINGS End Class" at bounding box center [607, 19] width 1076 height 39
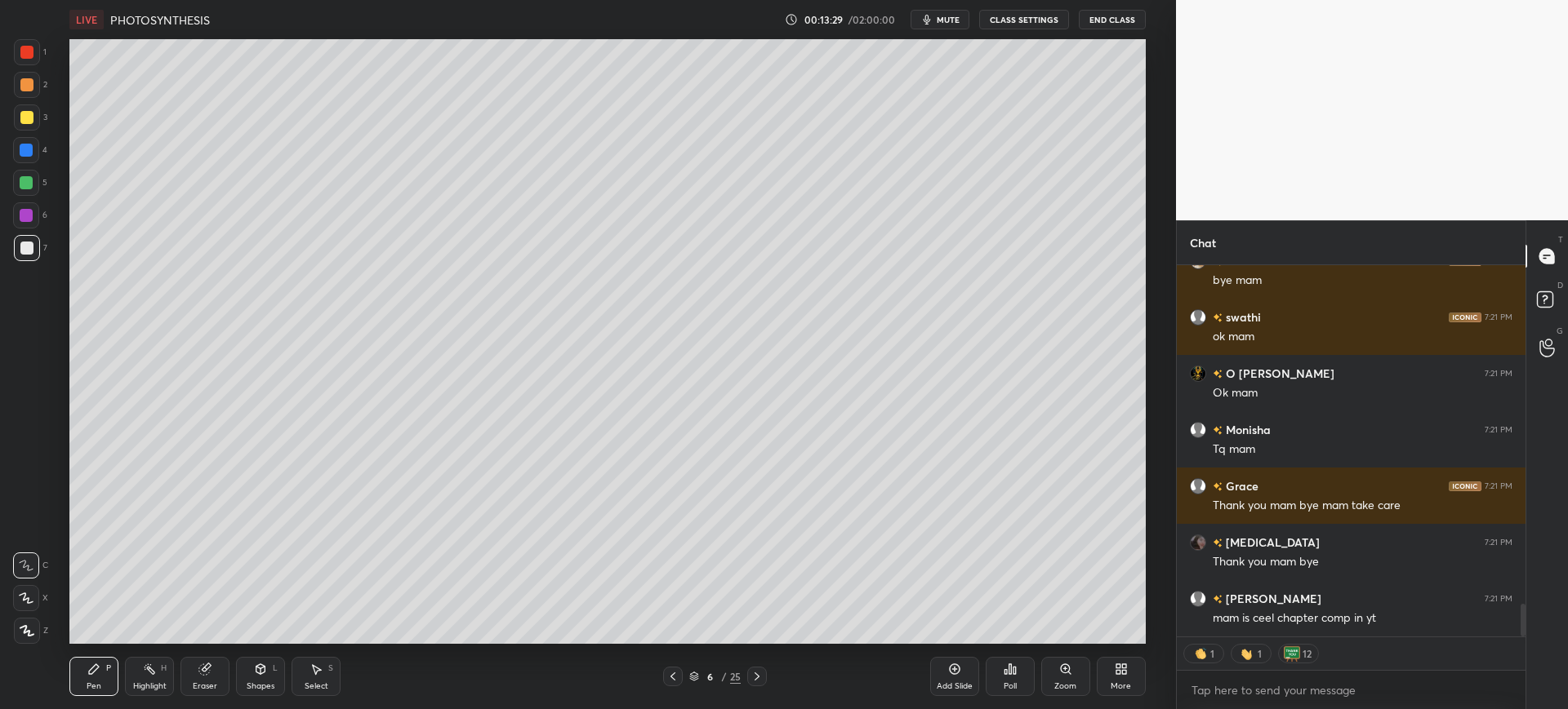
scroll to position [3921, 0]
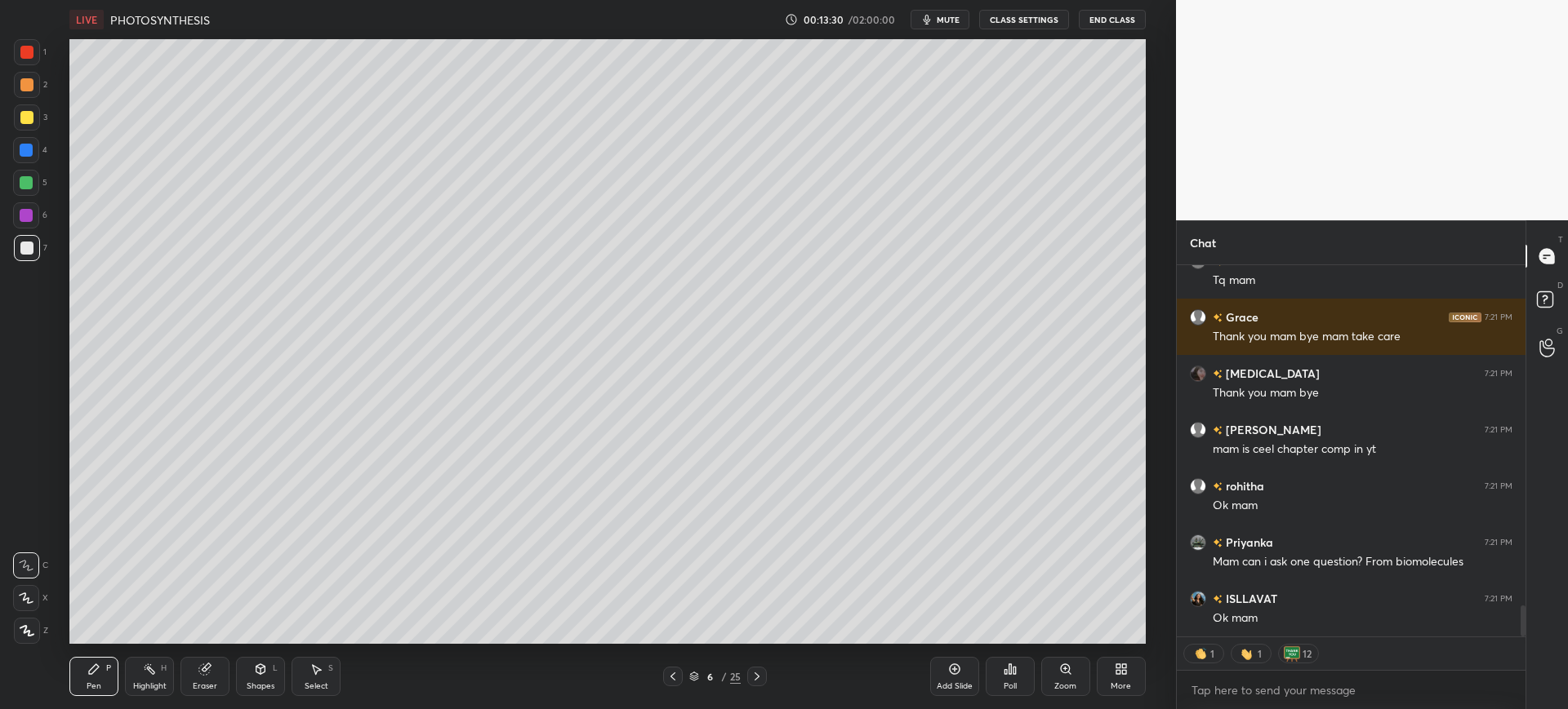
click at [1102, 16] on button "End Class" at bounding box center [1111, 20] width 67 height 20
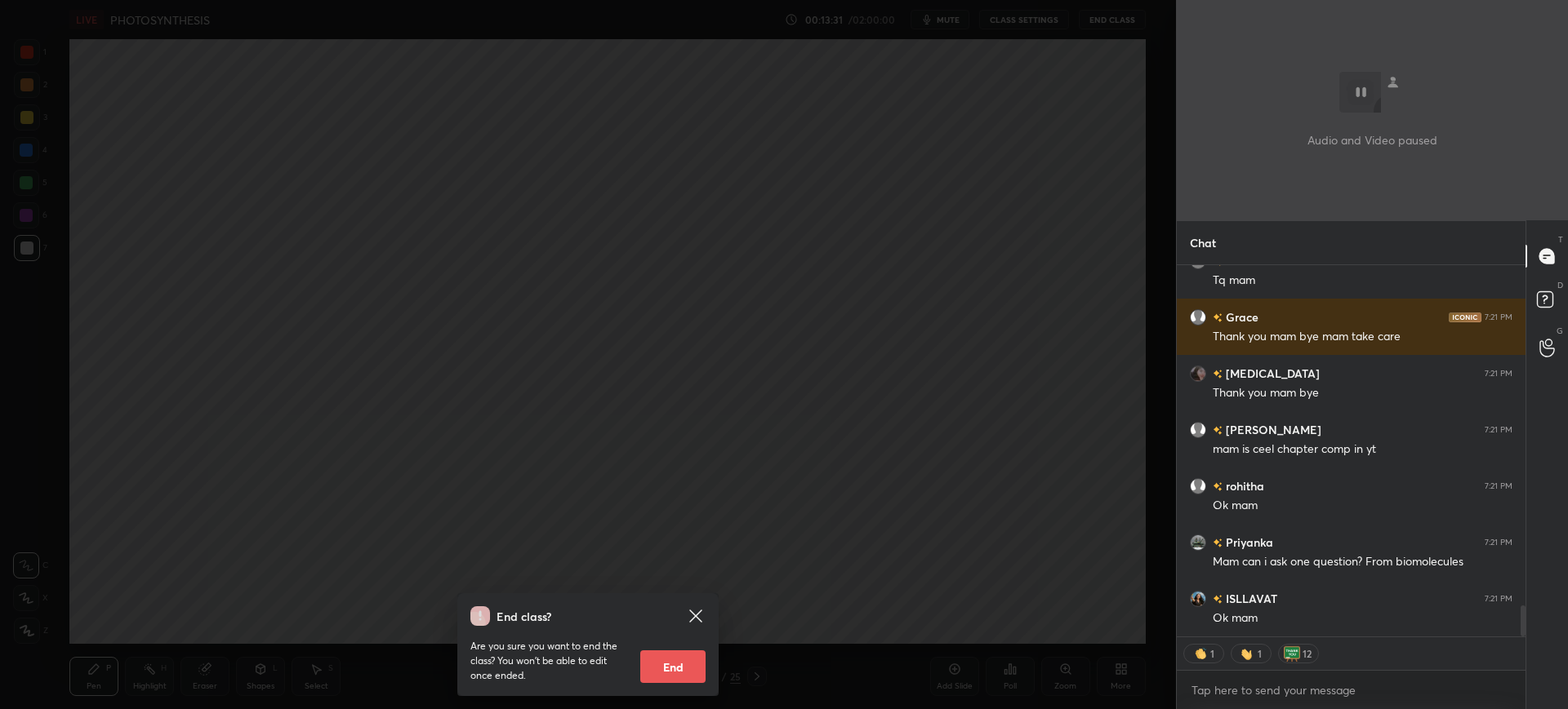
scroll to position [4090, 0]
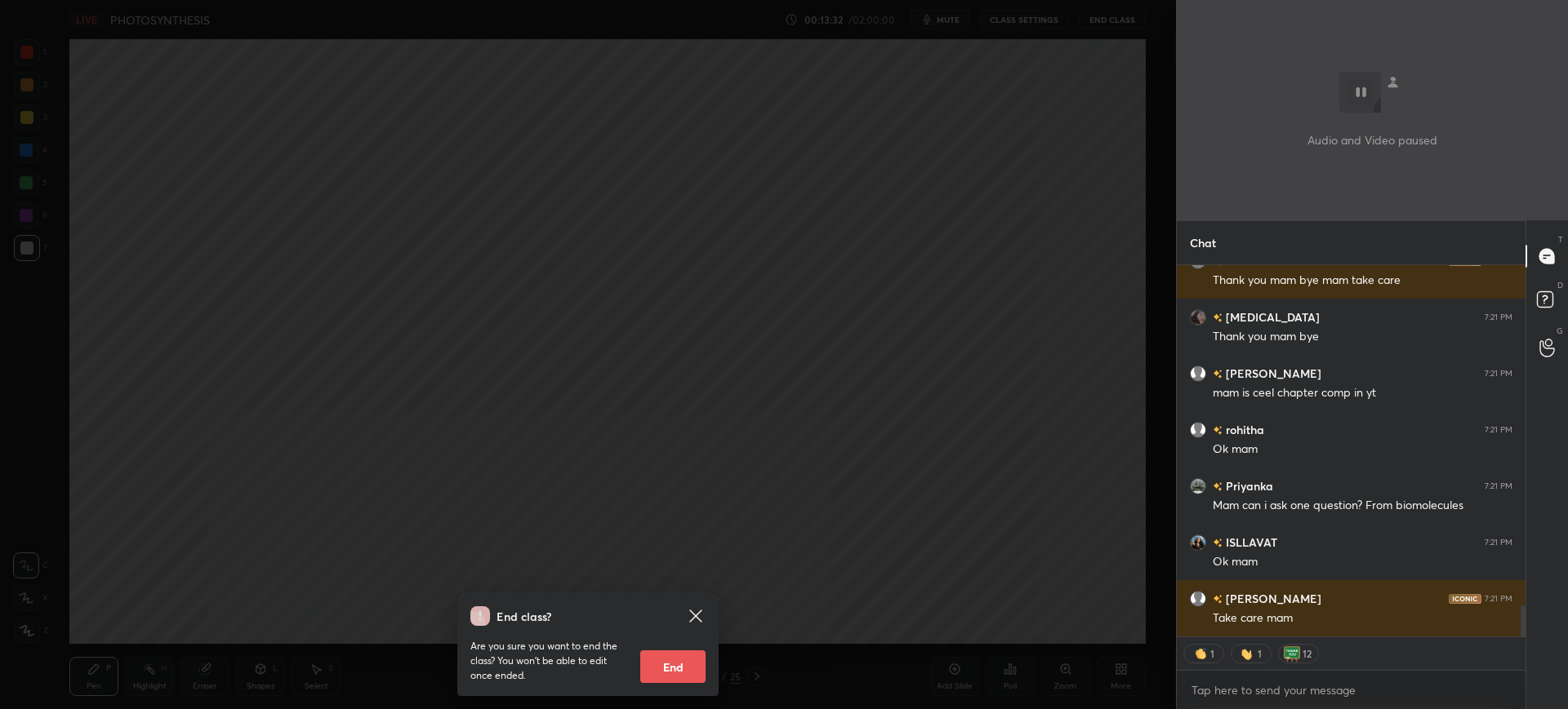
click at [672, 661] on button "End" at bounding box center [673, 666] width 66 height 33
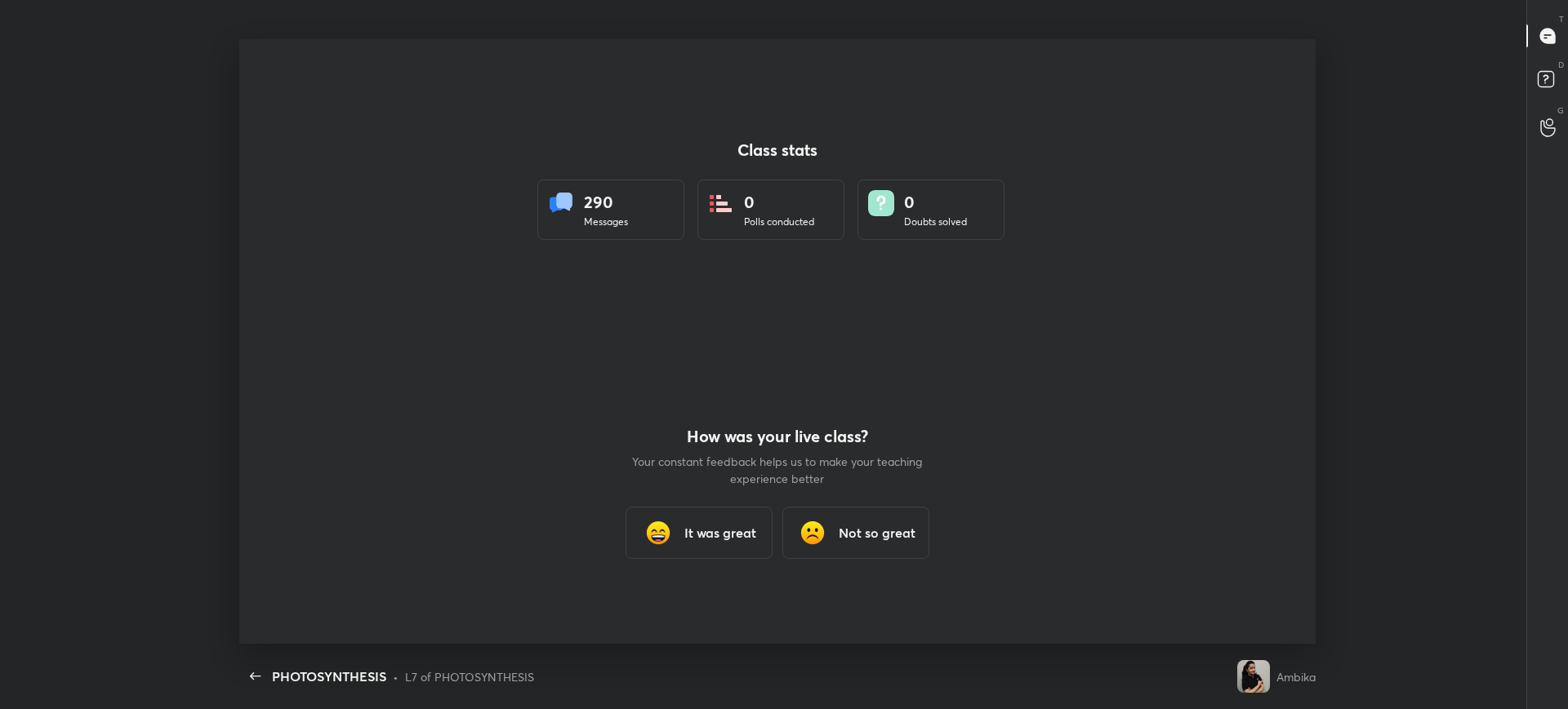
type textarea "x"
click at [734, 542] on h3 "It was great" at bounding box center [720, 533] width 72 height 20
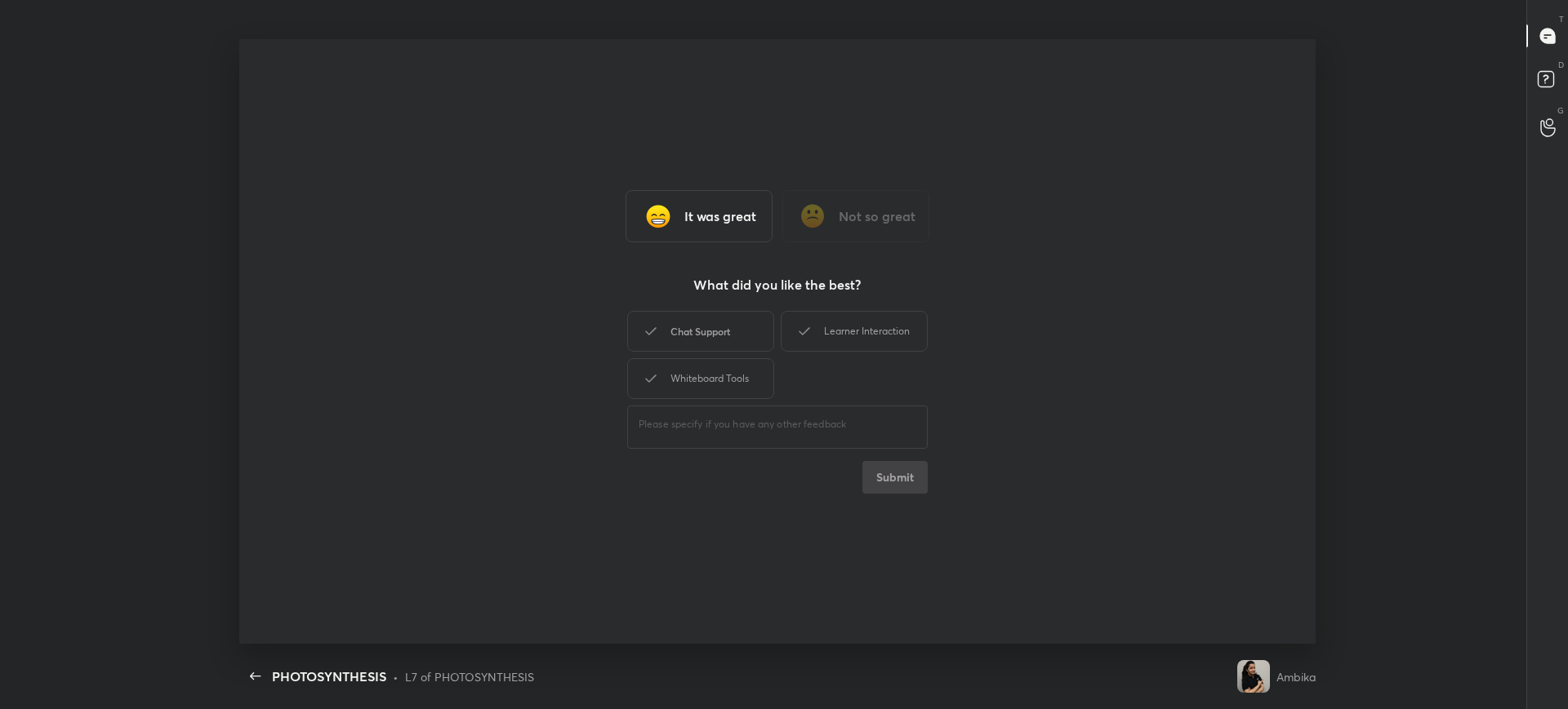
click at [719, 336] on div "Chat Support" at bounding box center [700, 331] width 147 height 41
click at [735, 371] on div "Whiteboard Tools" at bounding box center [700, 378] width 147 height 41
click at [850, 325] on div "Learner Interaction" at bounding box center [855, 331] width 147 height 41
click at [903, 489] on button "Submit" at bounding box center [895, 477] width 66 height 33
